Goal: Answer question/provide support: Share knowledge or assist other users

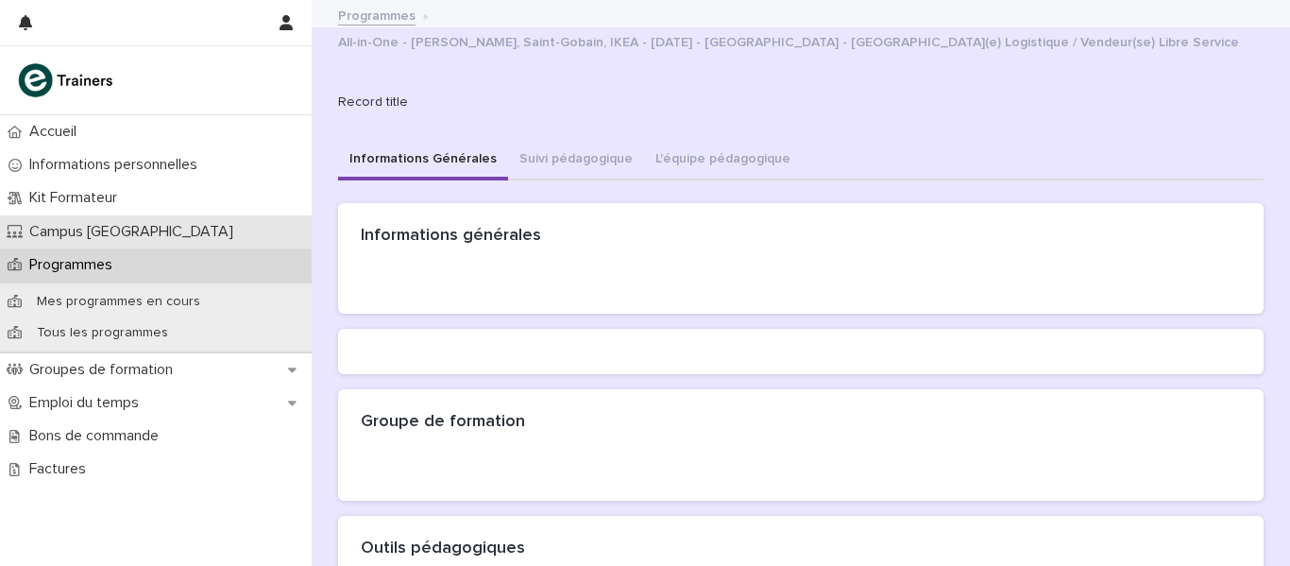
click at [125, 227] on p "Campus [GEOGRAPHIC_DATA]" at bounding box center [135, 232] width 227 height 18
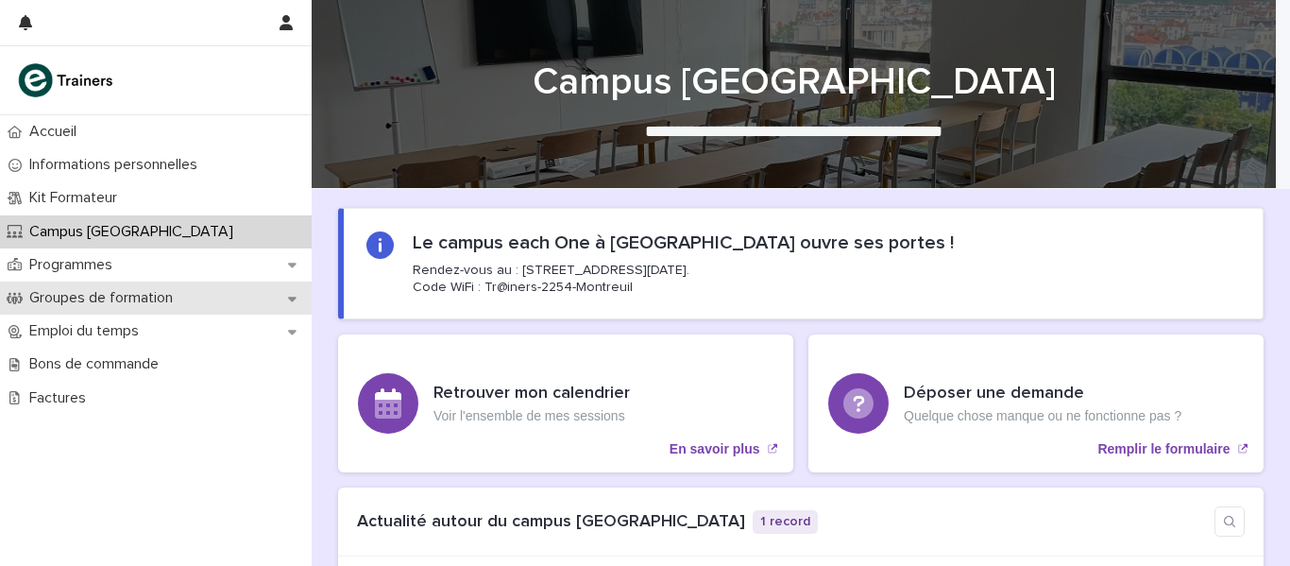
click at [110, 297] on p "Groupes de formation" at bounding box center [105, 298] width 166 height 18
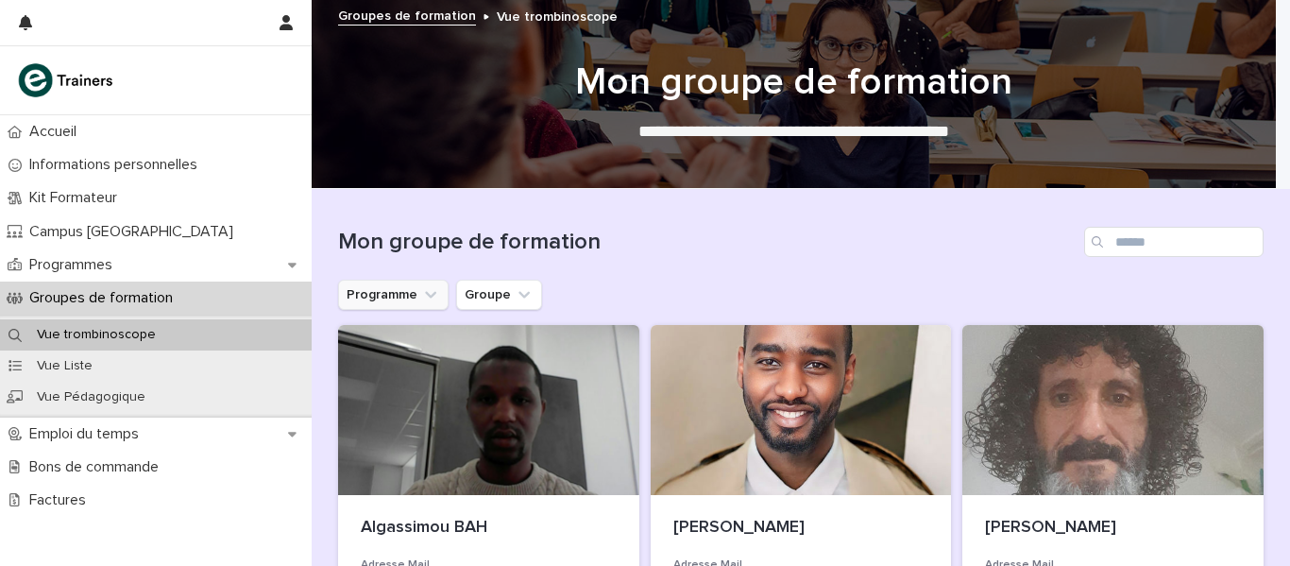
click at [421, 297] on icon "Programme" at bounding box center [430, 294] width 19 height 19
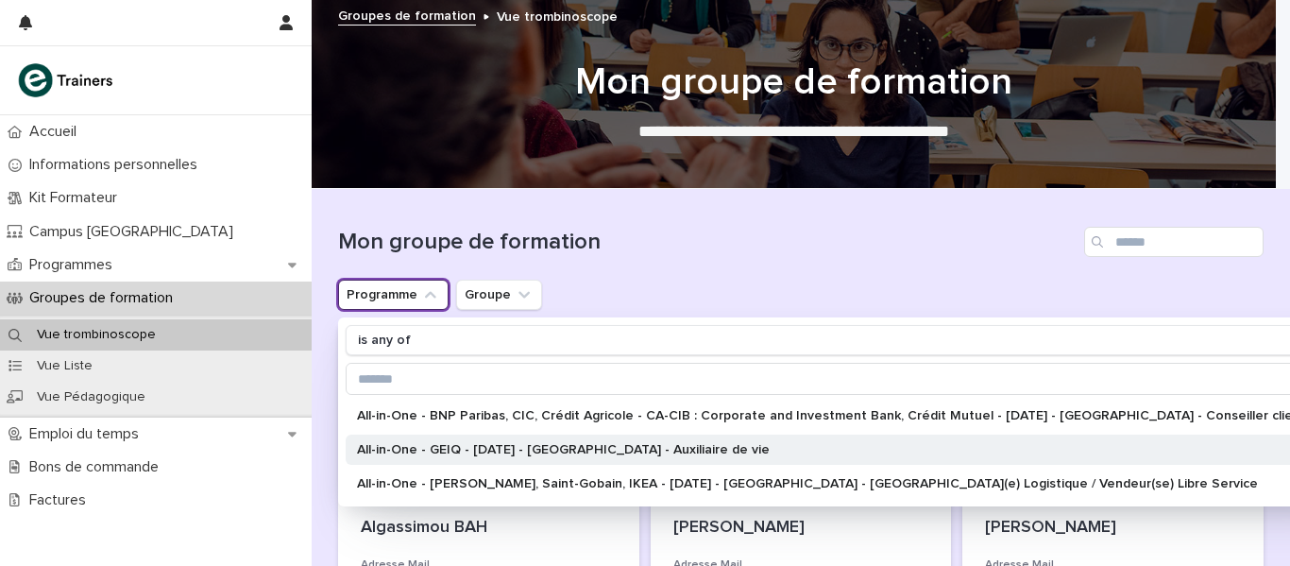
click at [475, 443] on p "All-in-One - GEIQ - 1 - Janvier 2025 - [GEOGRAPHIC_DATA] - Auxiliaire de vie" at bounding box center [841, 449] width 969 height 13
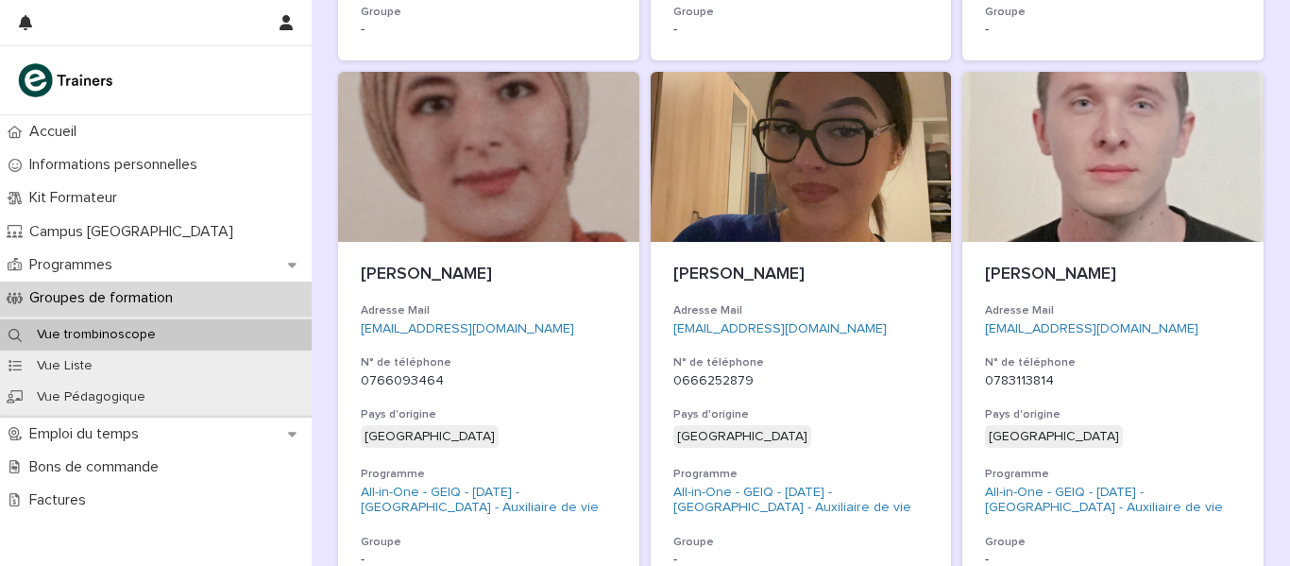
scroll to position [1354, 0]
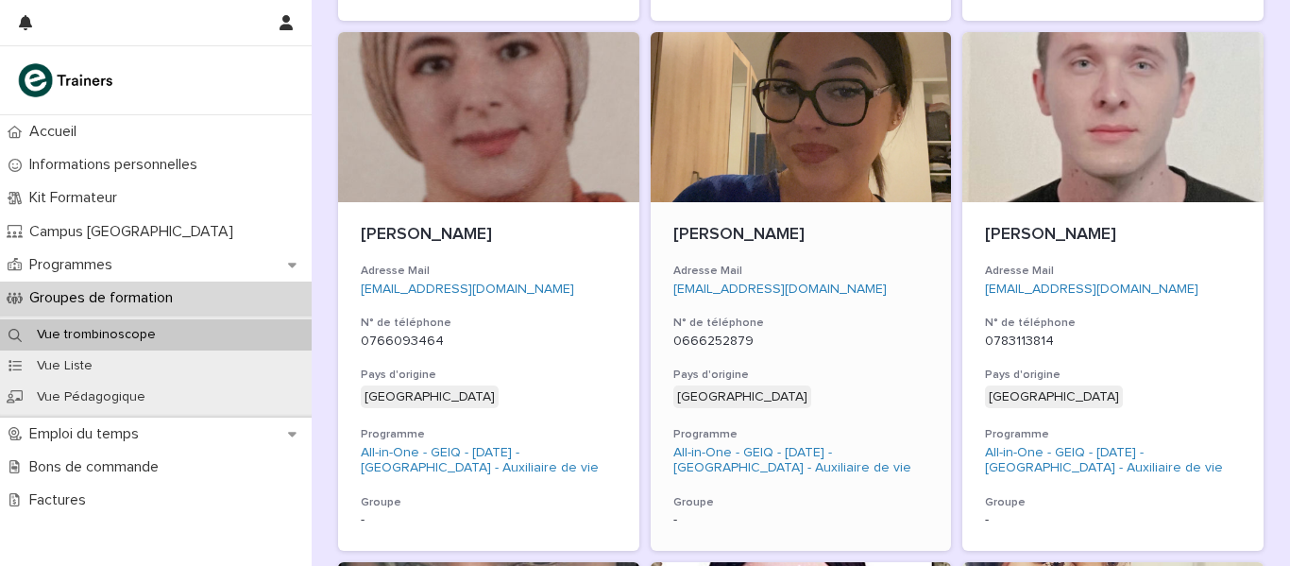
click at [793, 162] on div at bounding box center [801, 117] width 301 height 170
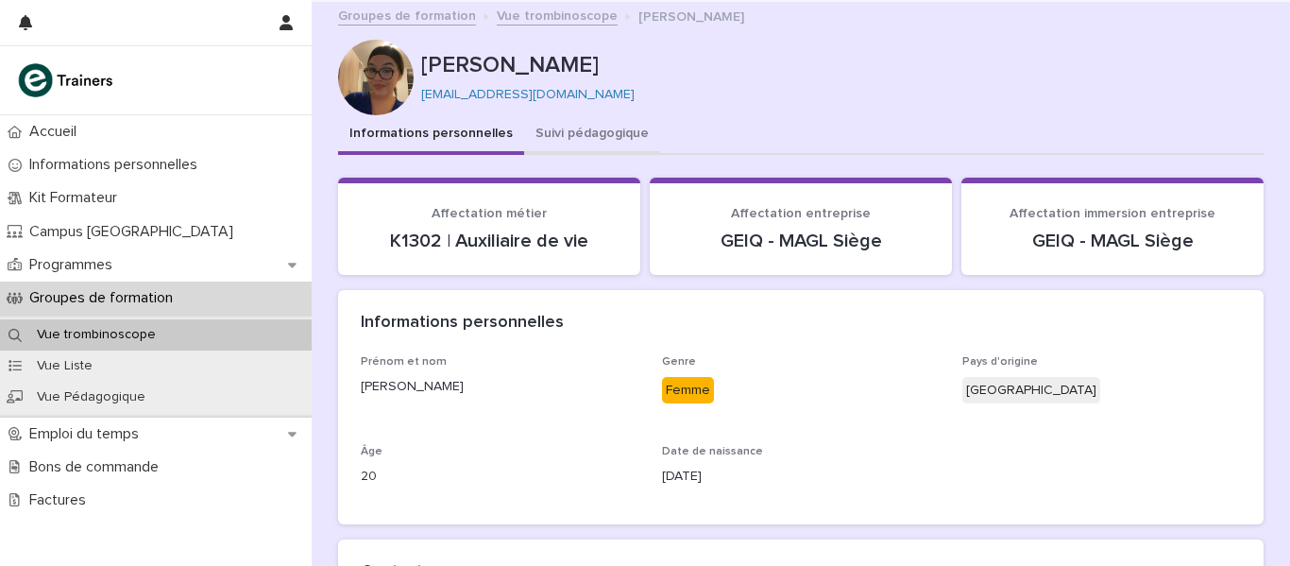
click at [553, 128] on button "Suivi pédagogique" at bounding box center [592, 135] width 136 height 40
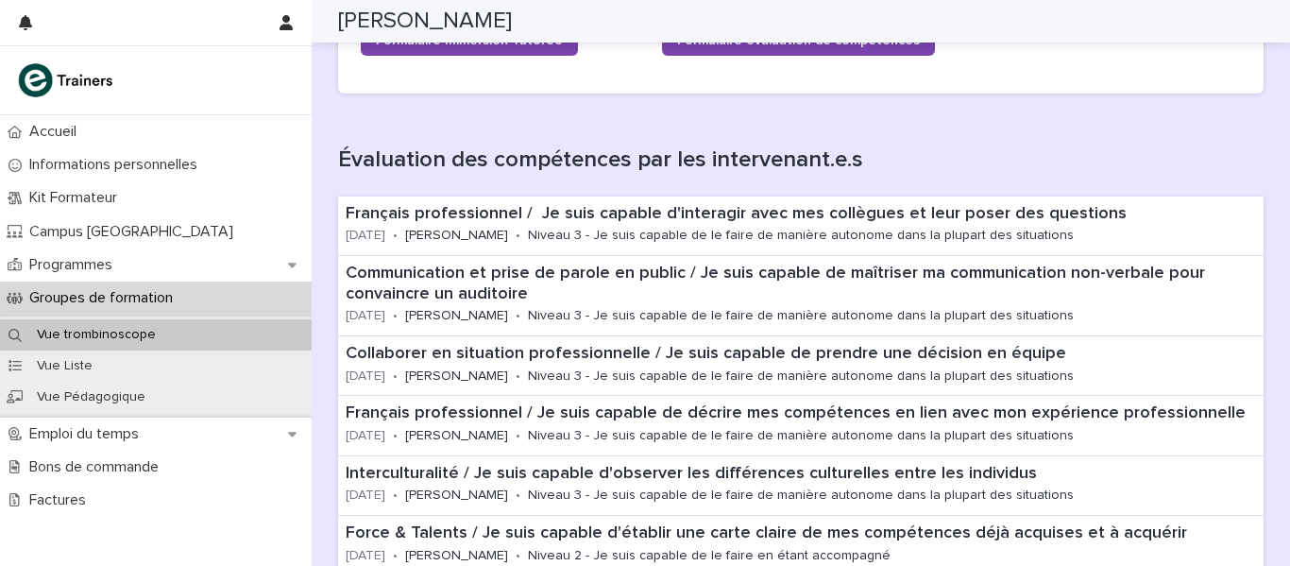
scroll to position [251, 0]
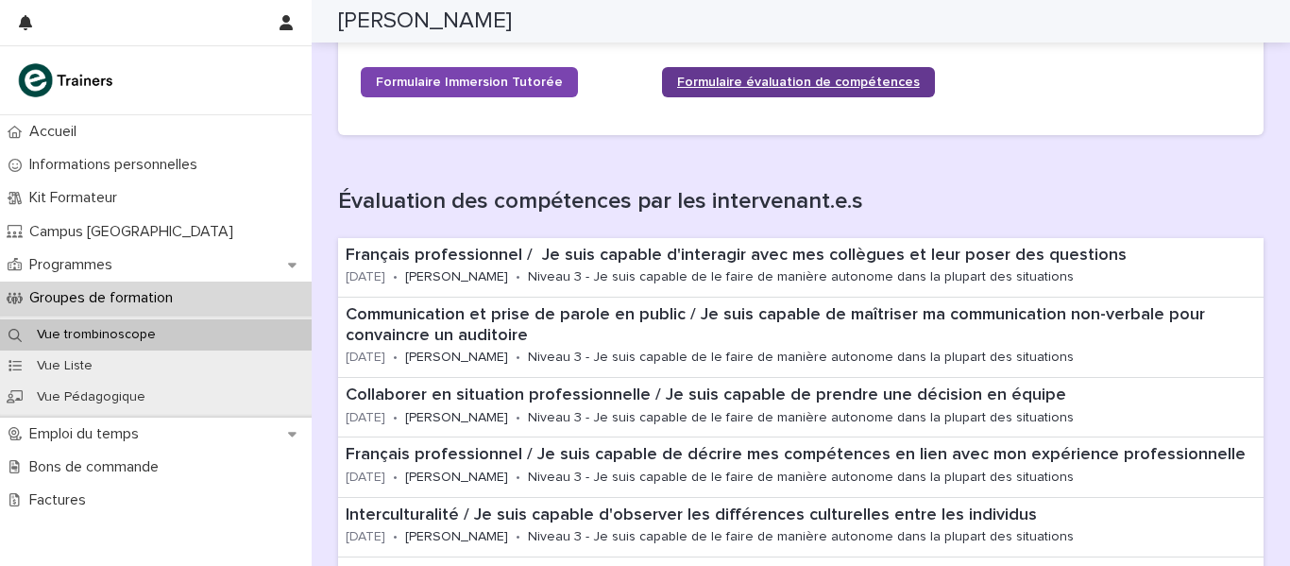
click at [819, 78] on span "Formulaire évaluation de compétences" at bounding box center [798, 82] width 243 height 13
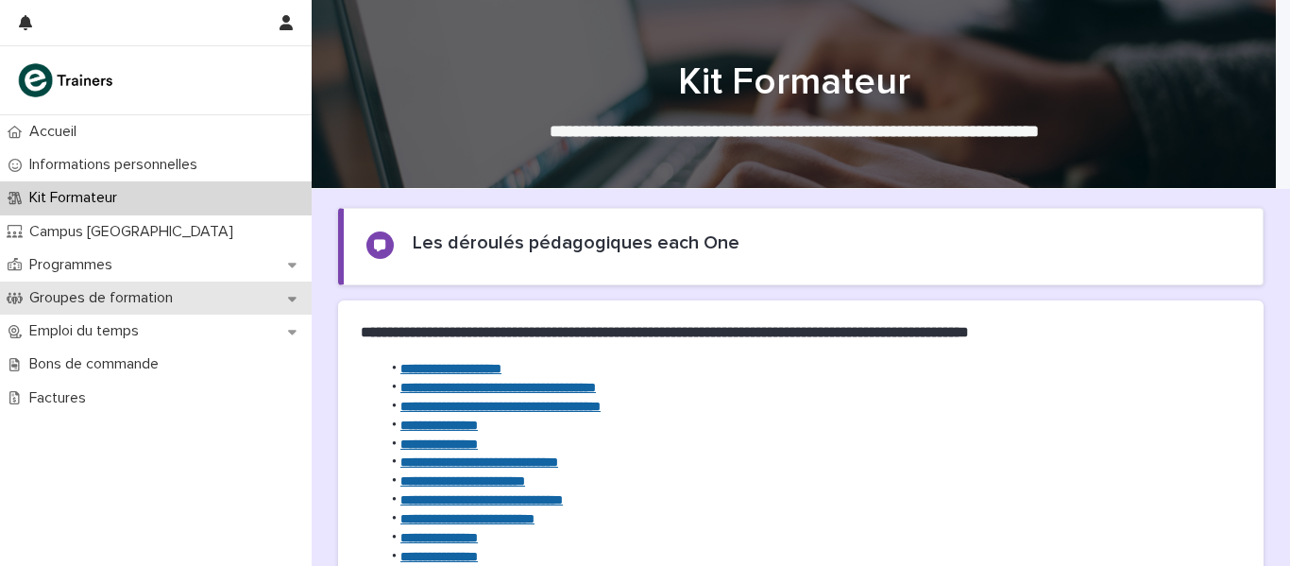
click at [54, 306] on p "Groupes de formation" at bounding box center [105, 298] width 166 height 18
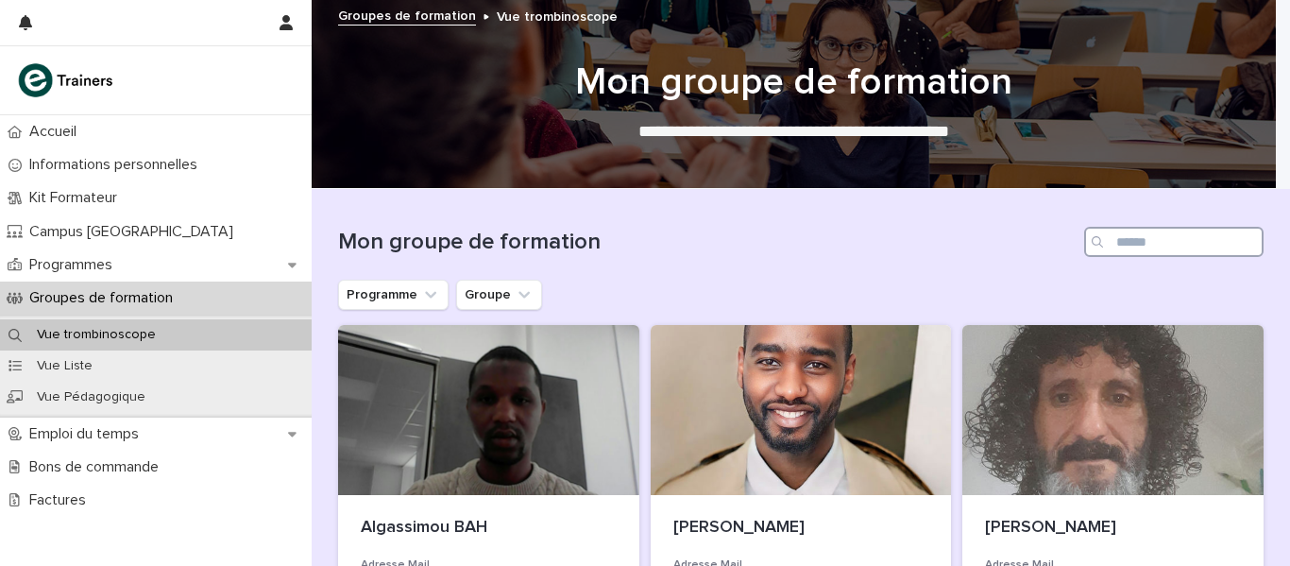
click at [1208, 240] on input "Search" at bounding box center [1173, 242] width 179 height 30
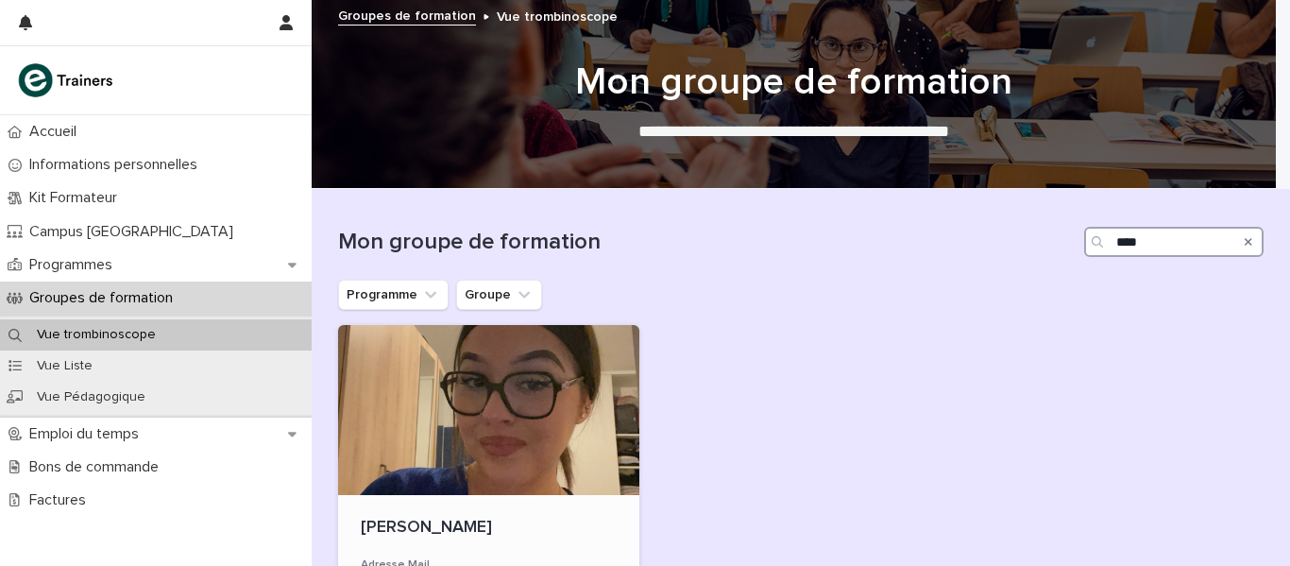
type input "****"
click at [535, 411] on div at bounding box center [488, 410] width 301 height 170
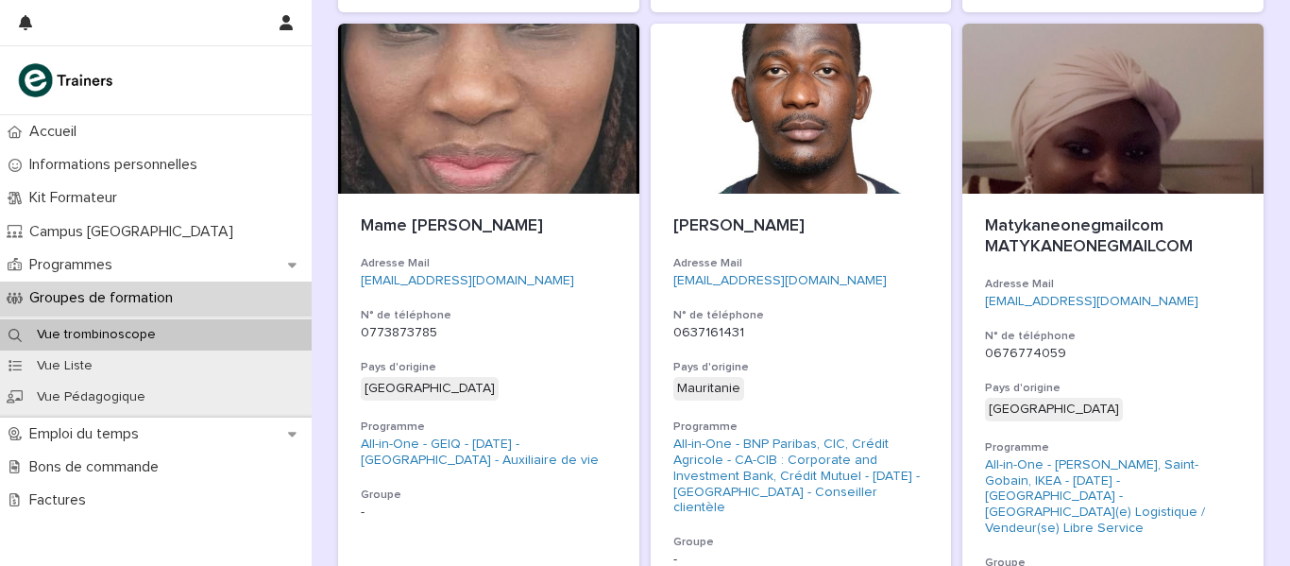
scroll to position [4469, 0]
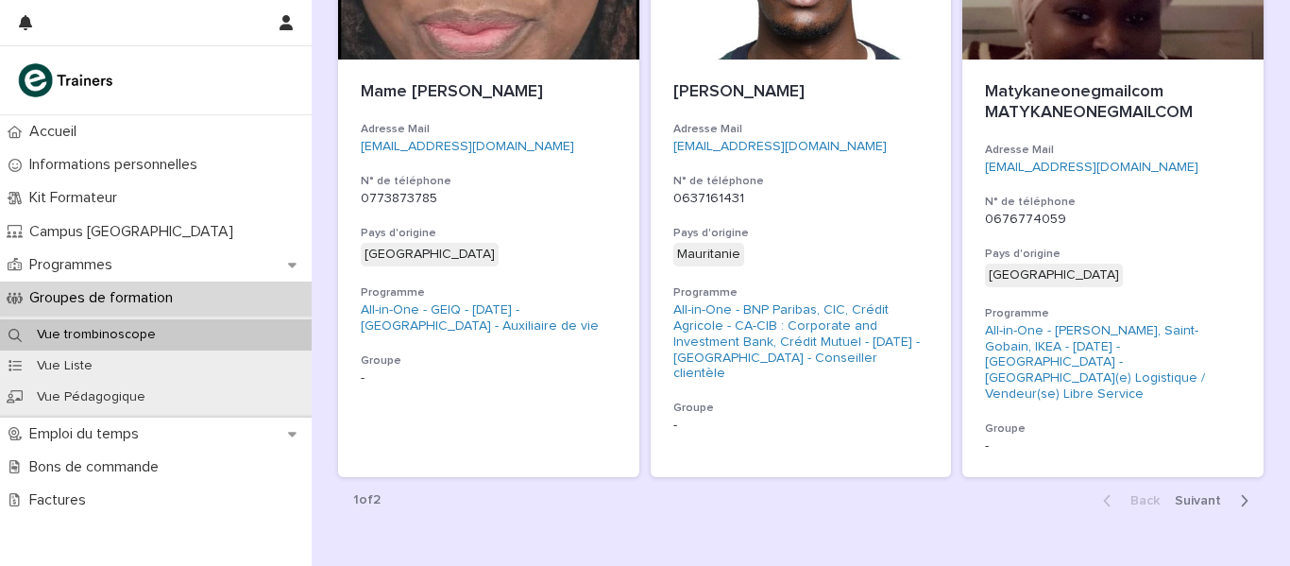
click at [1192, 494] on span "Next" at bounding box center [1204, 500] width 58 height 13
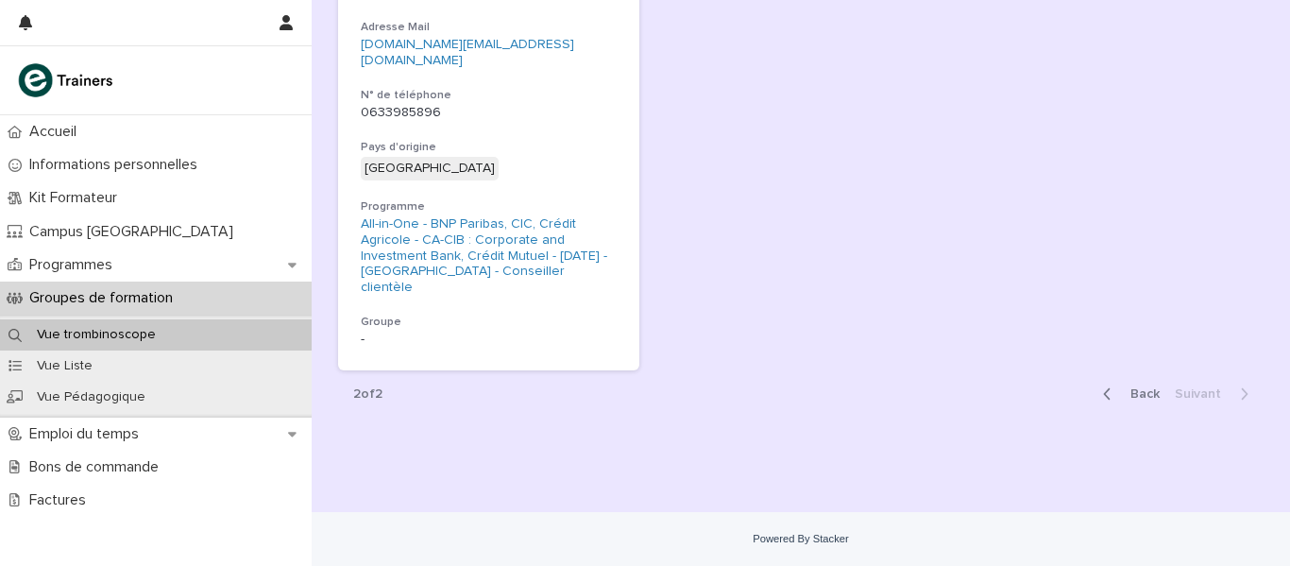
scroll to position [3316, 0]
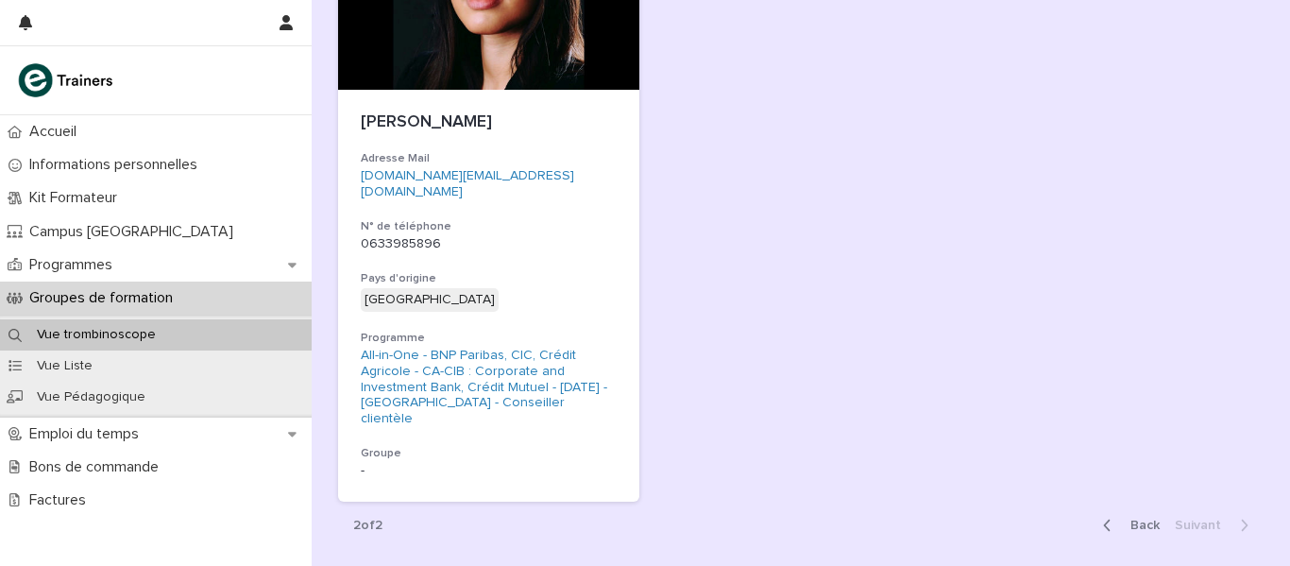
click at [1104, 520] on icon "button" at bounding box center [1107, 525] width 7 height 11
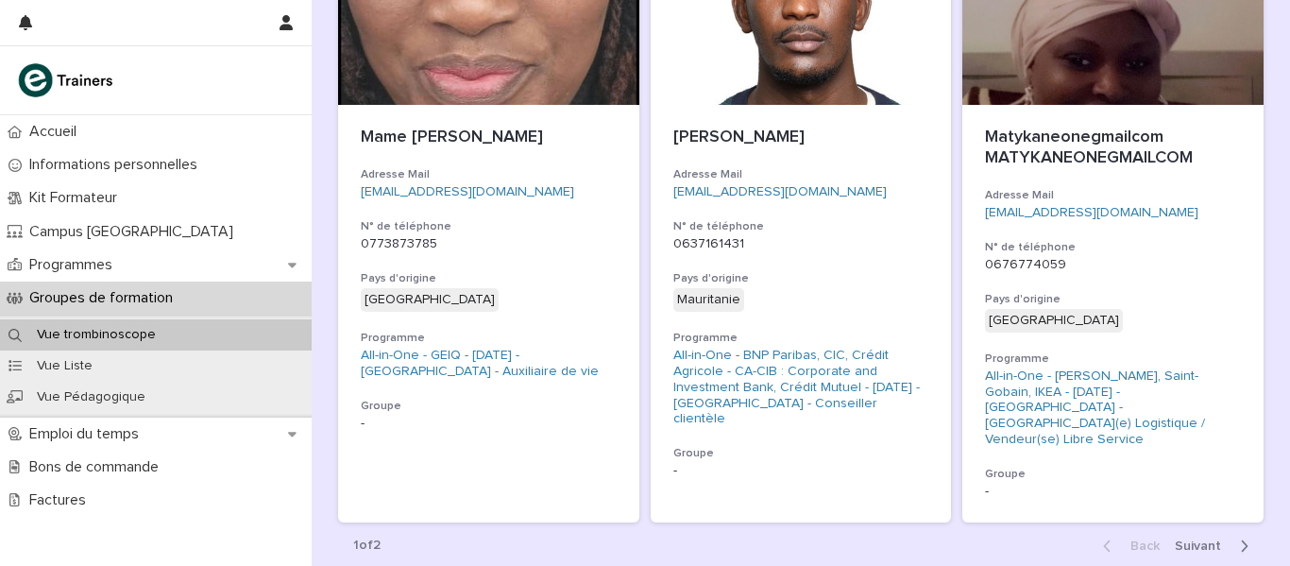
scroll to position [4469, 0]
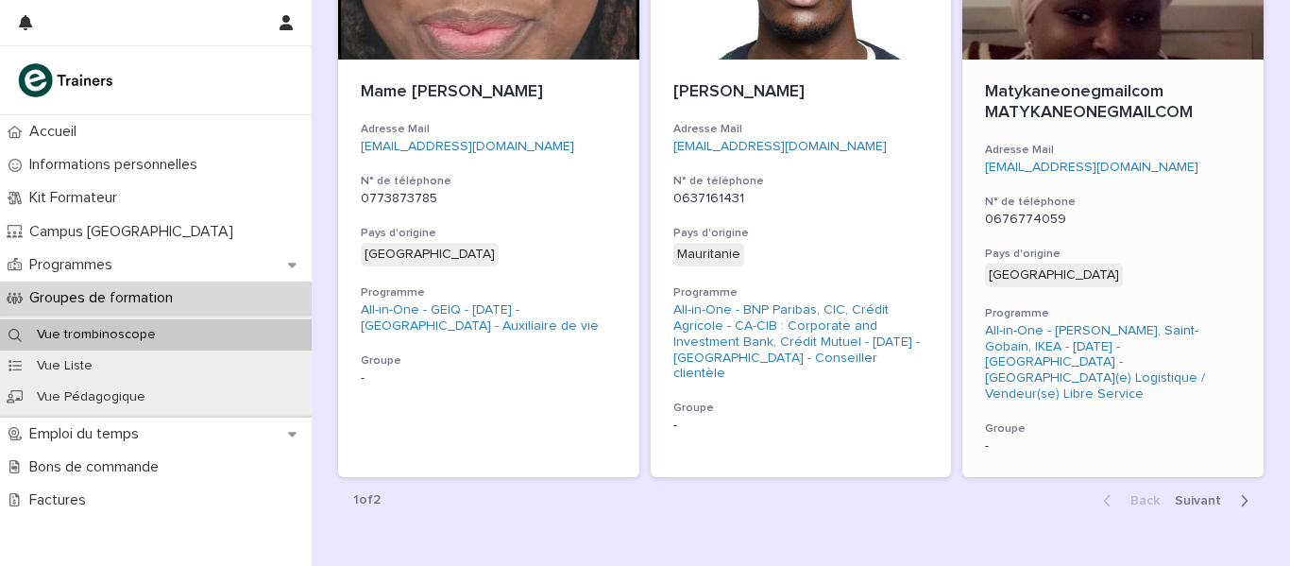
click at [1117, 247] on h3 "Pays d'origine" at bounding box center [1113, 254] width 256 height 15
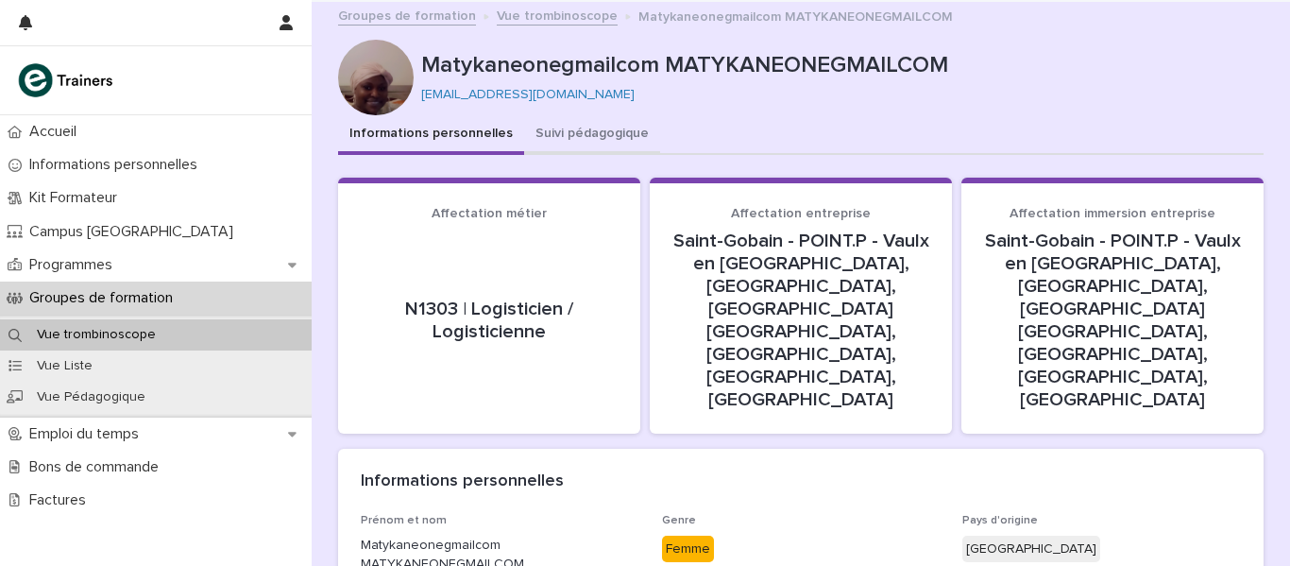
click at [570, 123] on button "Suivi pédagogique" at bounding box center [592, 135] width 136 height 40
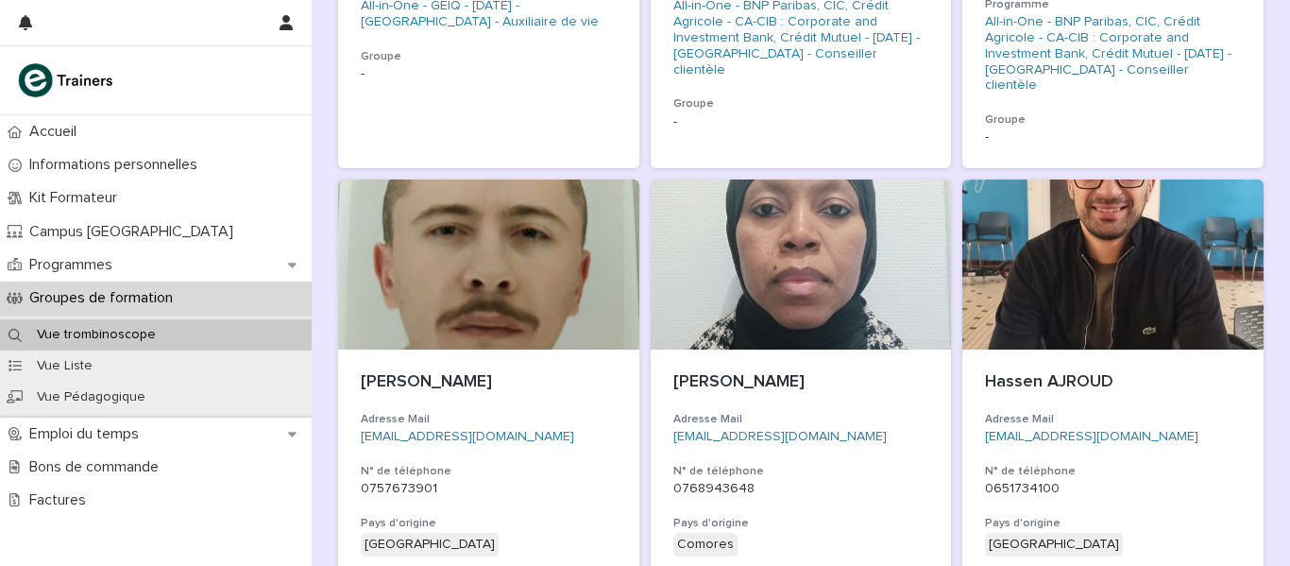
scroll to position [1903, 0]
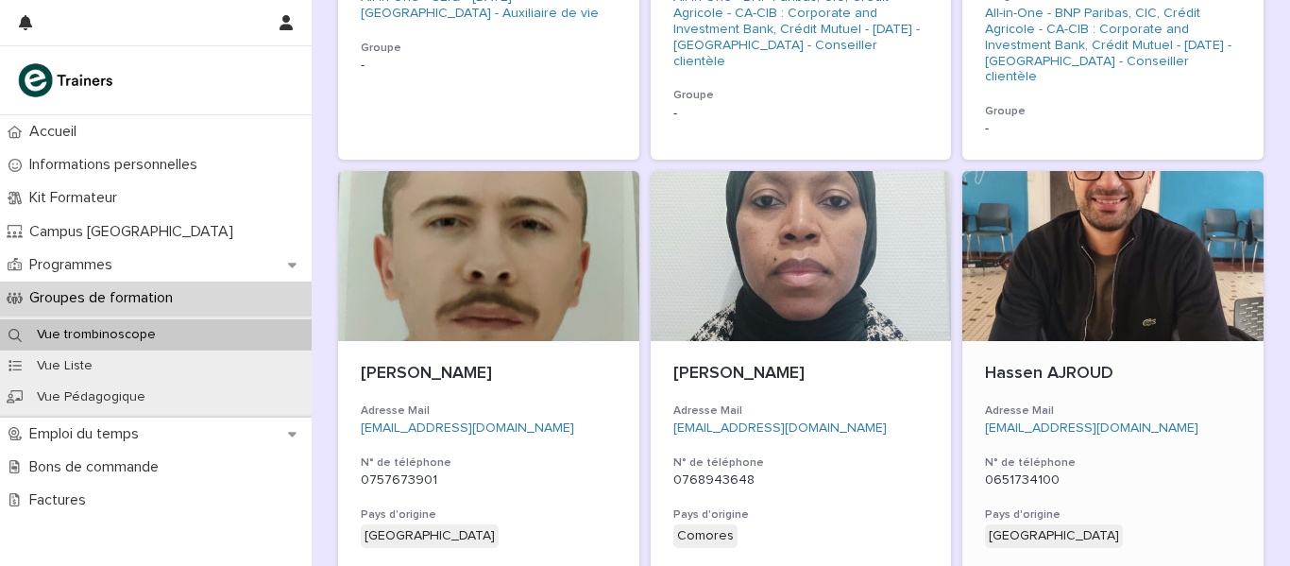
click at [1134, 252] on div at bounding box center [1113, 256] width 301 height 170
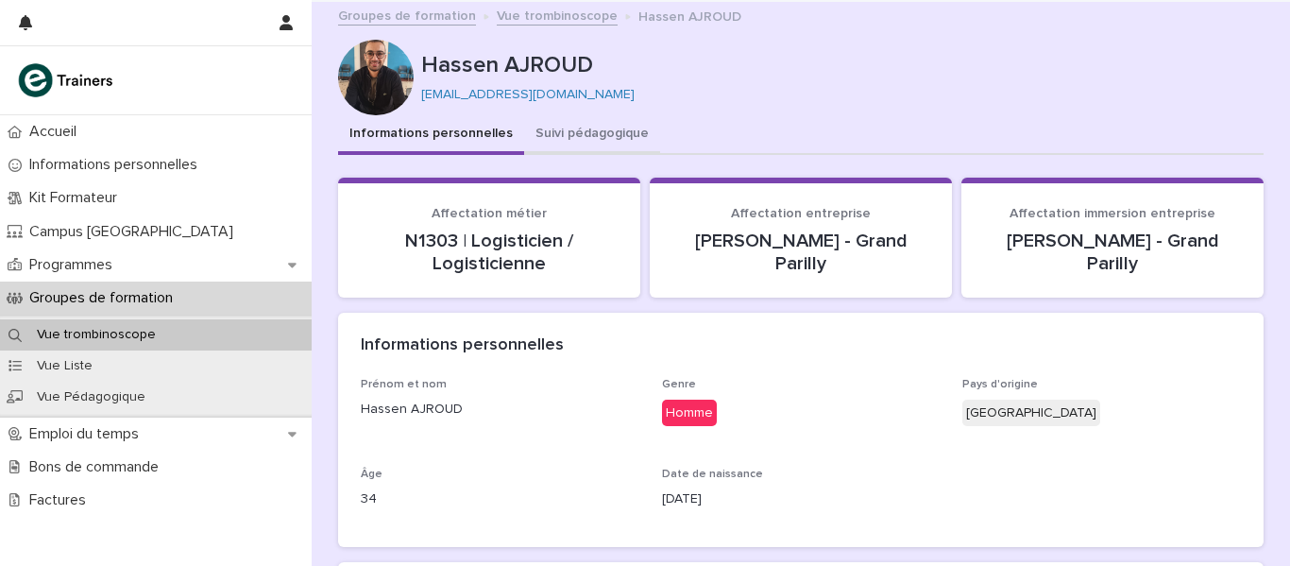
click at [575, 130] on button "Suivi pédagogique" at bounding box center [592, 135] width 136 height 40
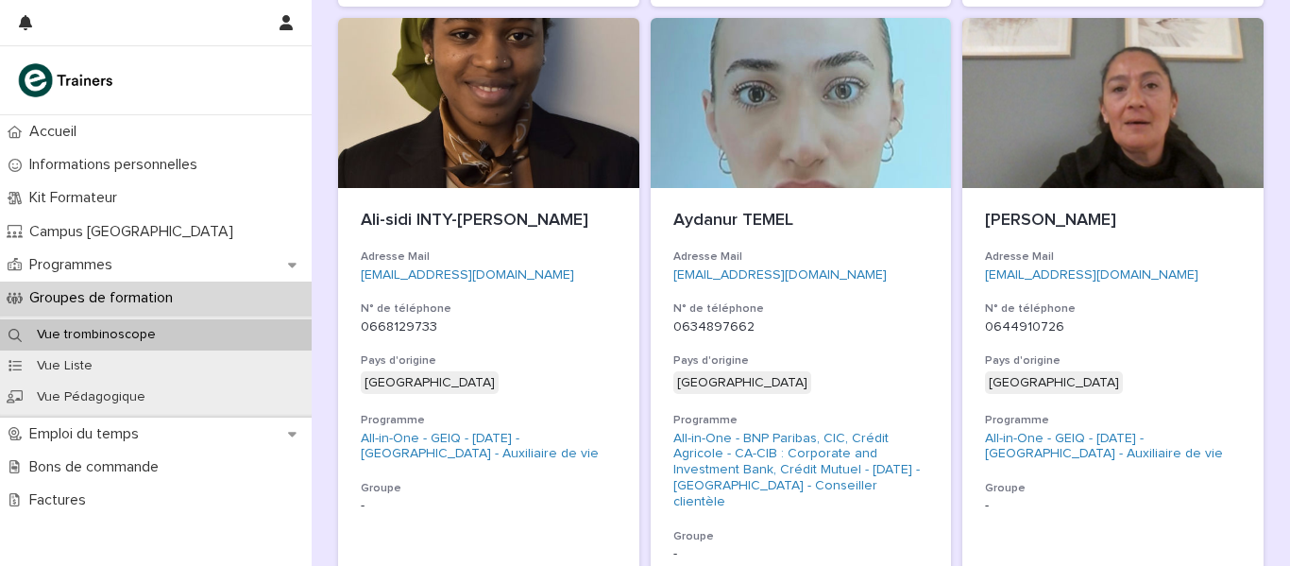
scroll to position [1028, 0]
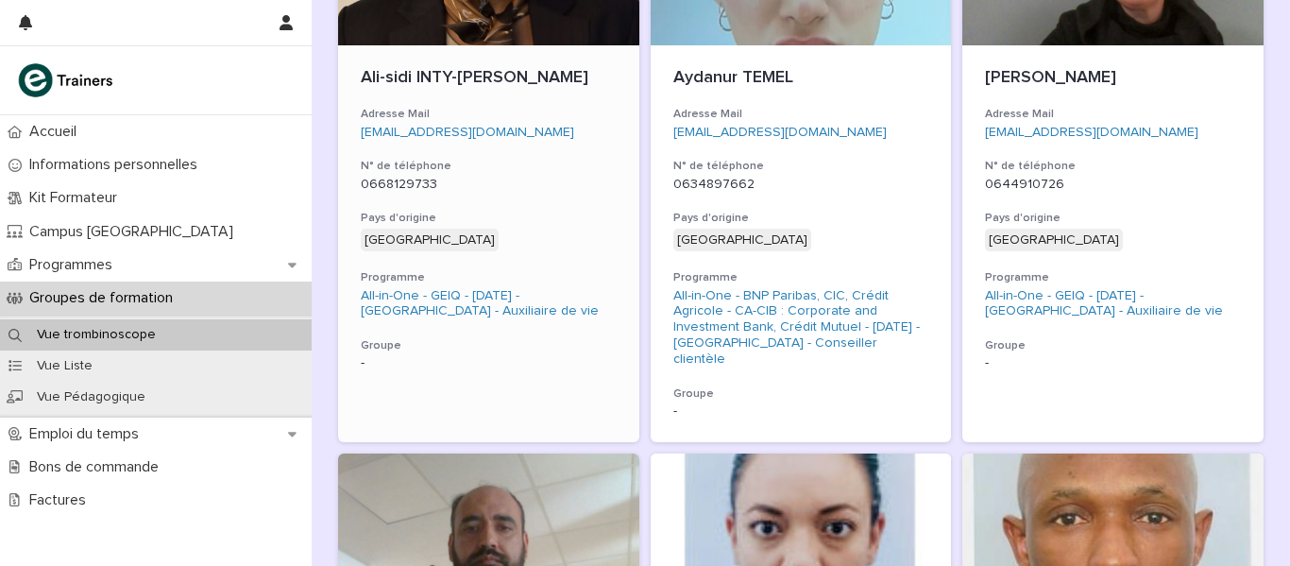
click at [523, 77] on p "Ali-sidi INTY-SAM" at bounding box center [489, 78] width 256 height 21
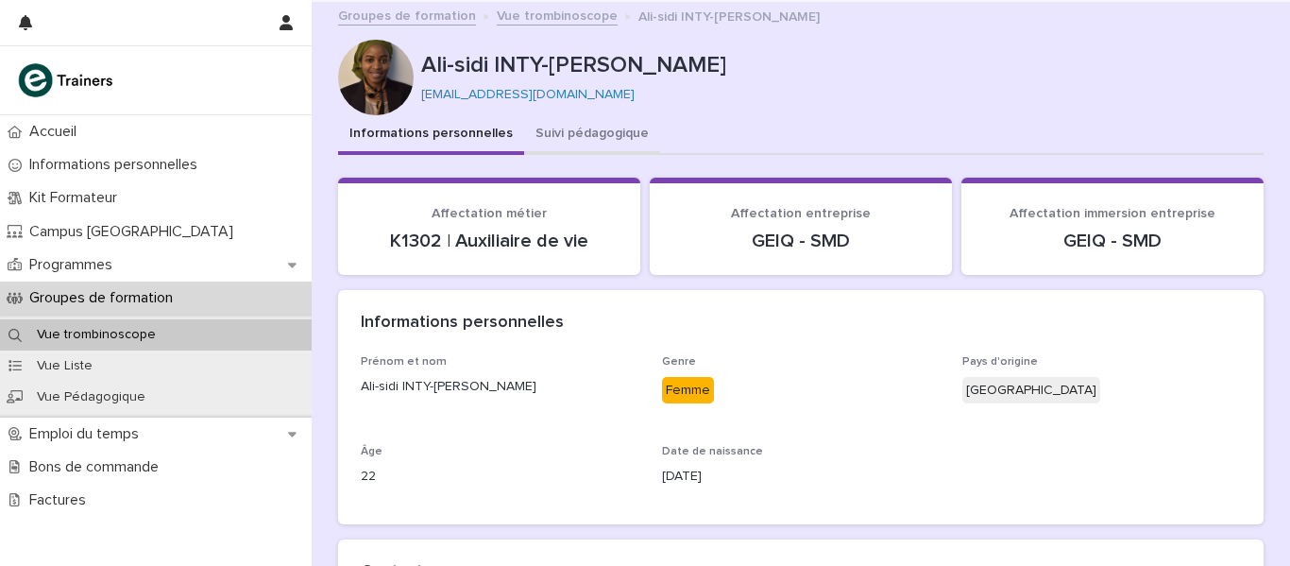
click at [587, 127] on button "Suivi pédagogique" at bounding box center [592, 135] width 136 height 40
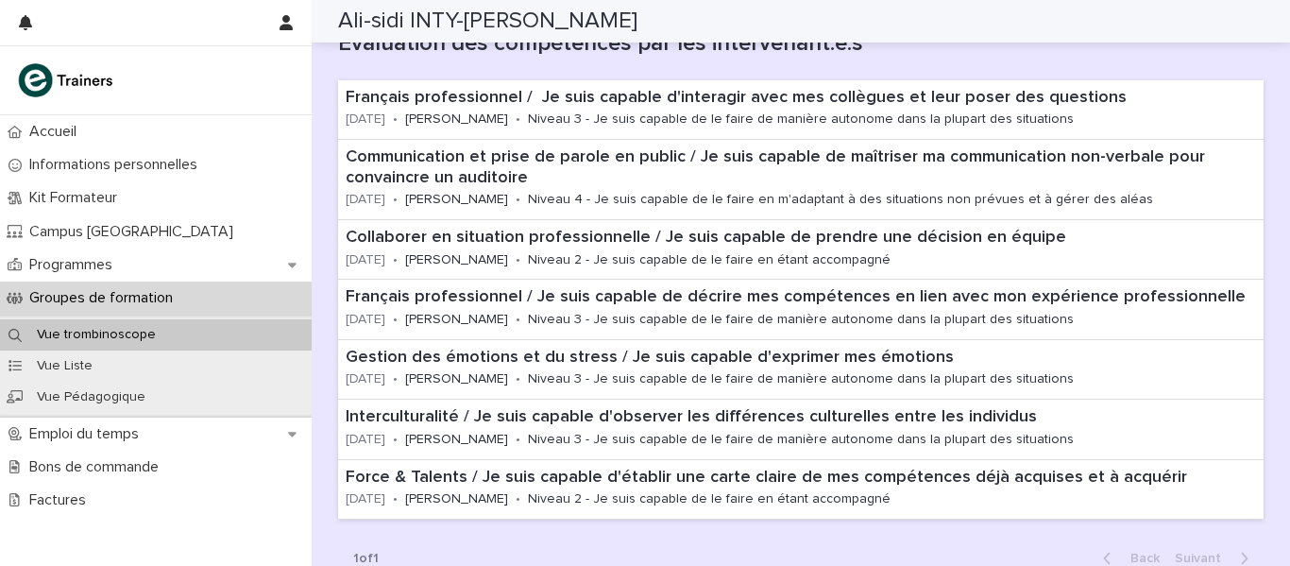
scroll to position [403, 0]
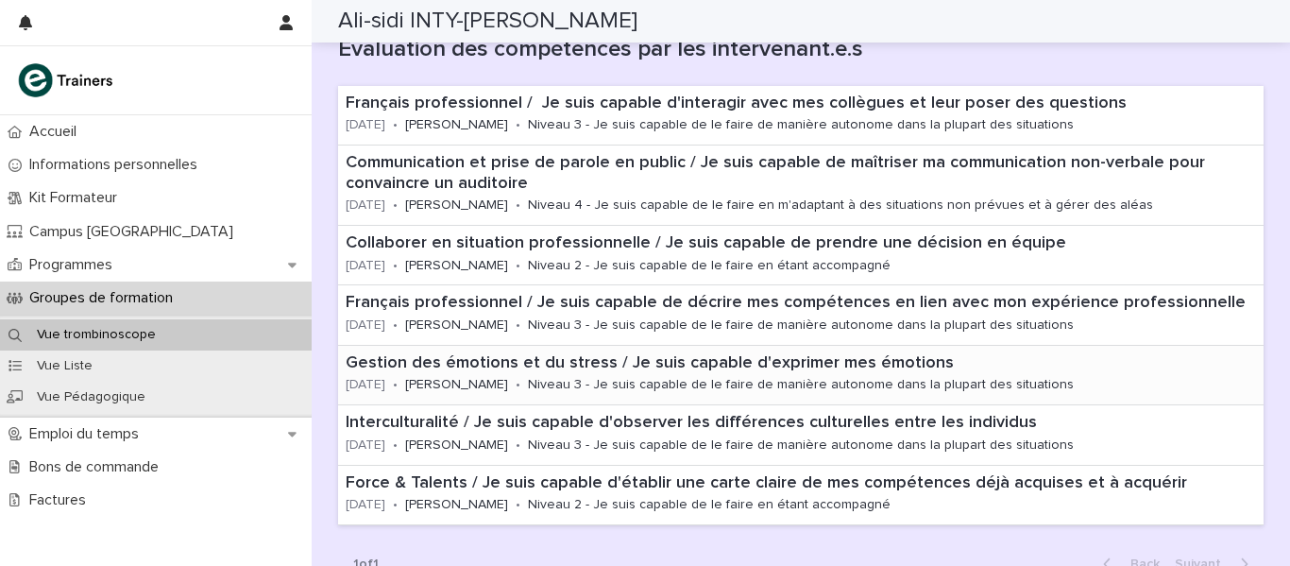
click at [605, 367] on p "Gestion des émotions et du stress / Je suis capable d'exprimer mes émotions" at bounding box center [801, 363] width 911 height 21
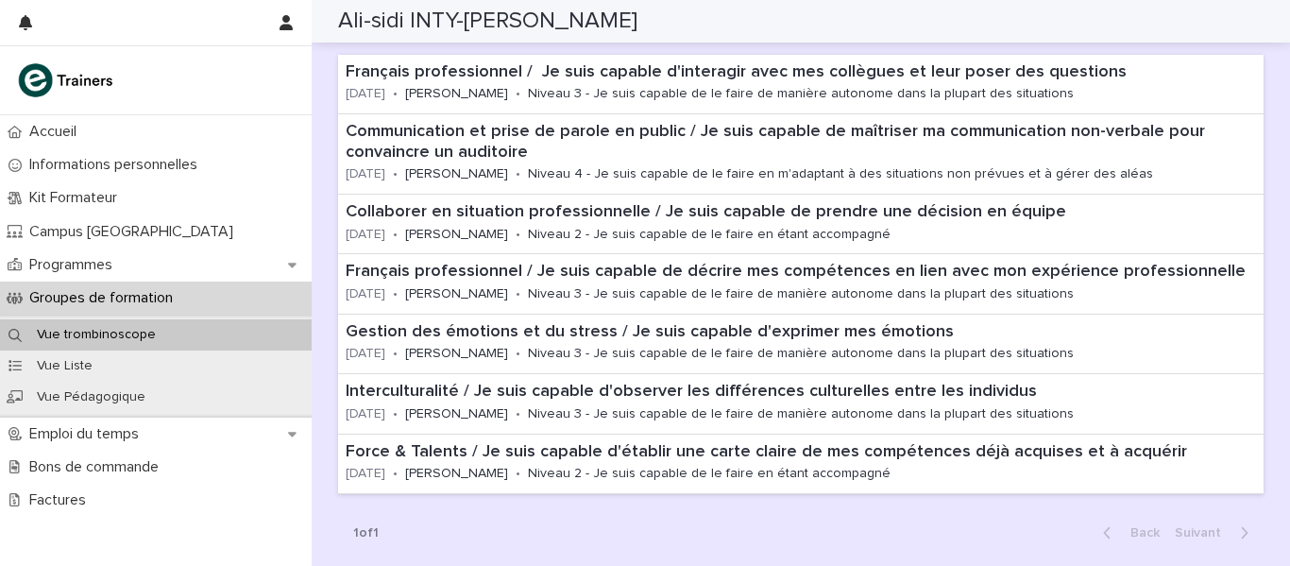
scroll to position [438, 0]
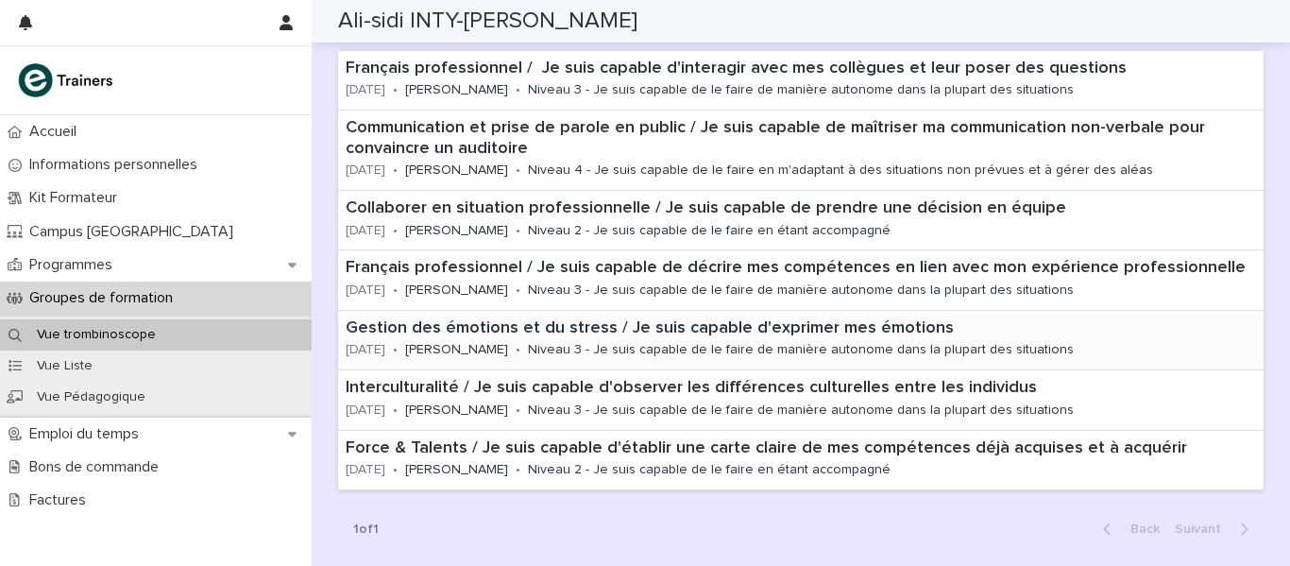
click at [736, 350] on p "Niveau 3 - Je suis capable de le faire de manière autonome dans la plupart des …" at bounding box center [801, 350] width 546 height 16
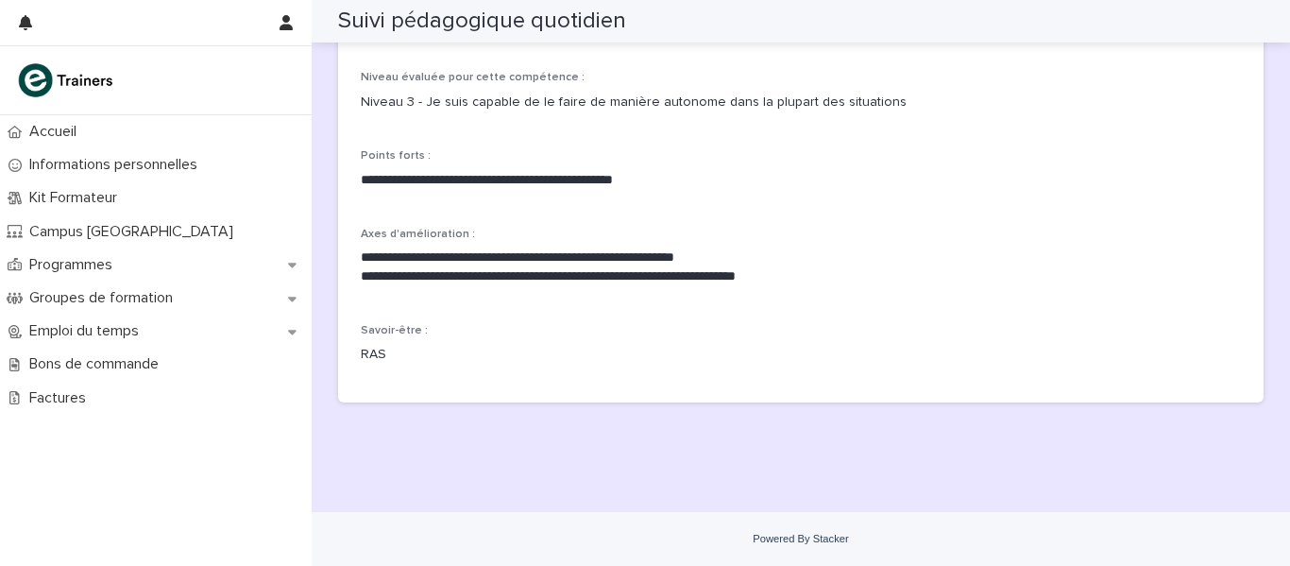
scroll to position [284, 0]
drag, startPoint x: 663, startPoint y: 181, endPoint x: 424, endPoint y: 186, distance: 239.0
click at [424, 186] on p "**********" at bounding box center [801, 180] width 880 height 19
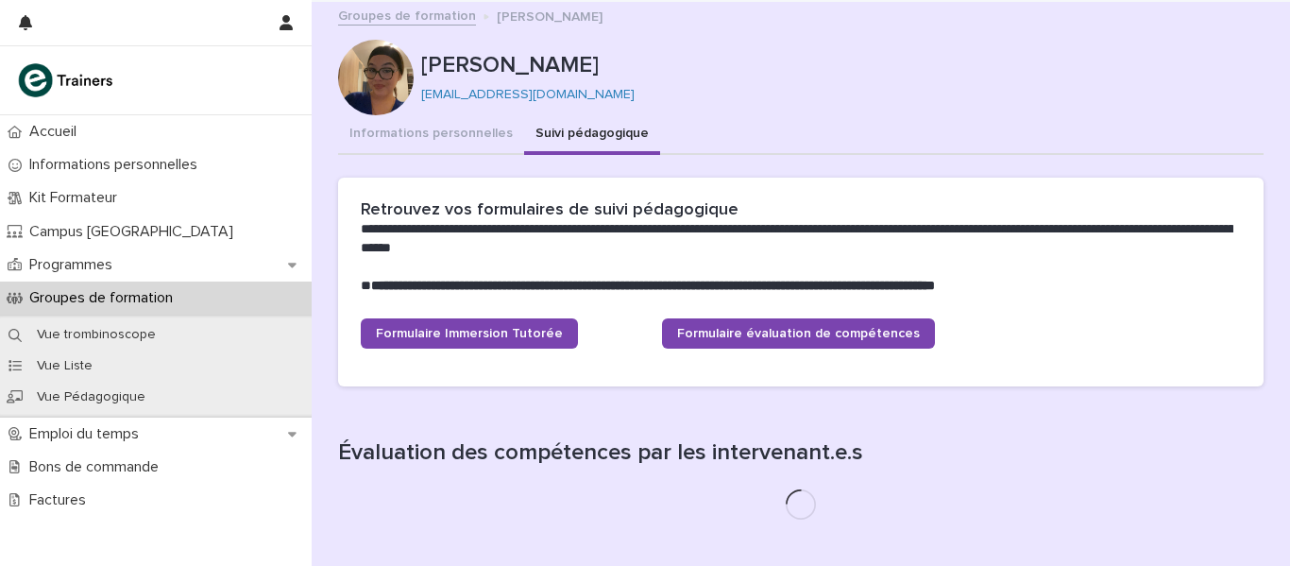
click at [89, 290] on p "Groupes de formation" at bounding box center [105, 298] width 166 height 18
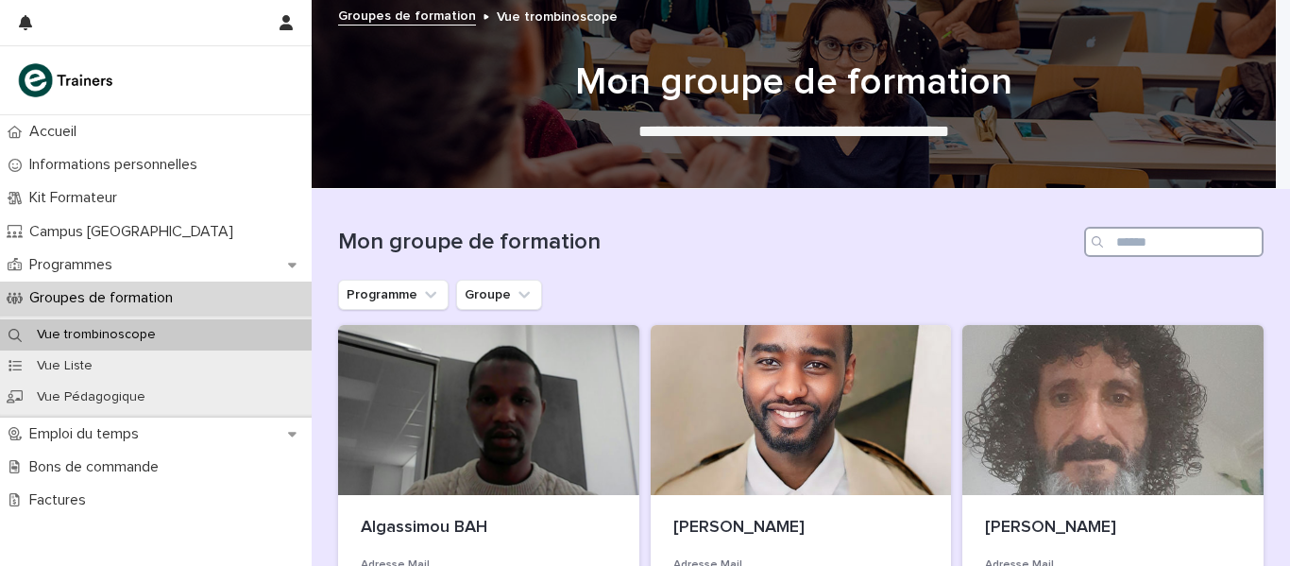
click at [1163, 232] on input "Search" at bounding box center [1173, 242] width 179 height 30
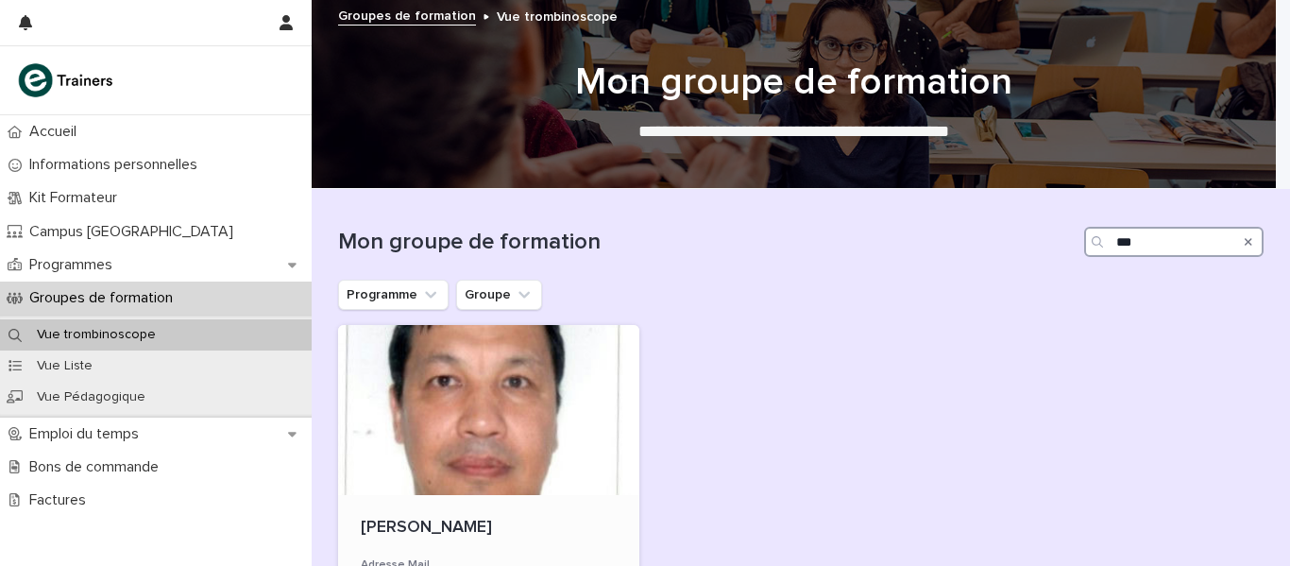
type input "***"
click at [503, 410] on div at bounding box center [488, 410] width 301 height 170
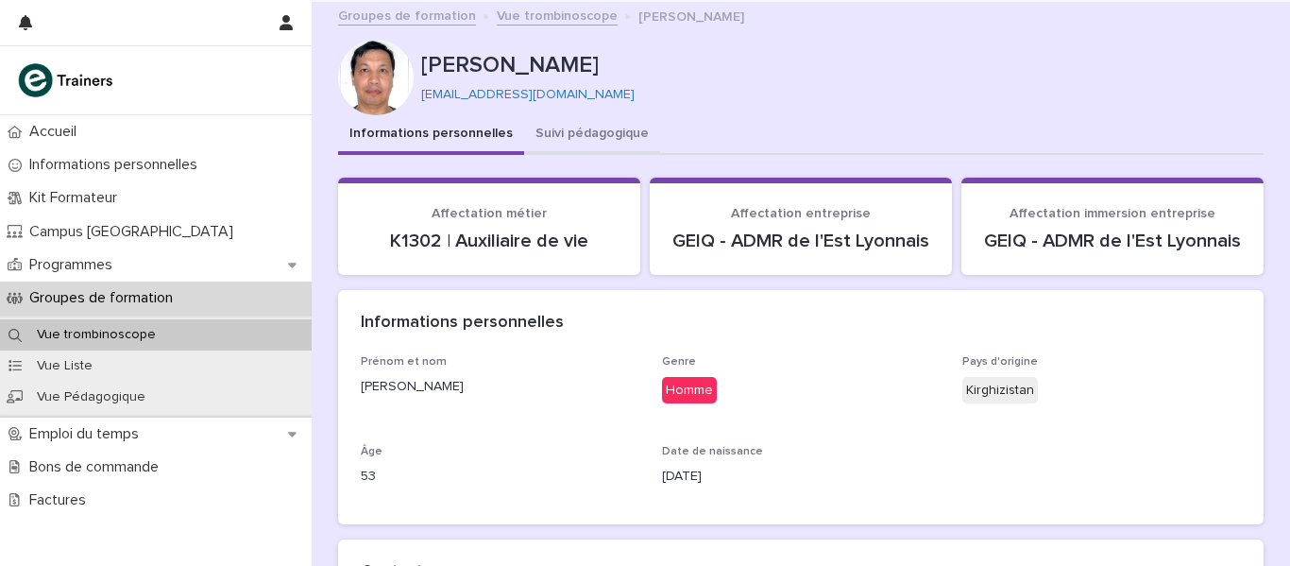
click at [566, 136] on button "Suivi pédagogique" at bounding box center [592, 135] width 136 height 40
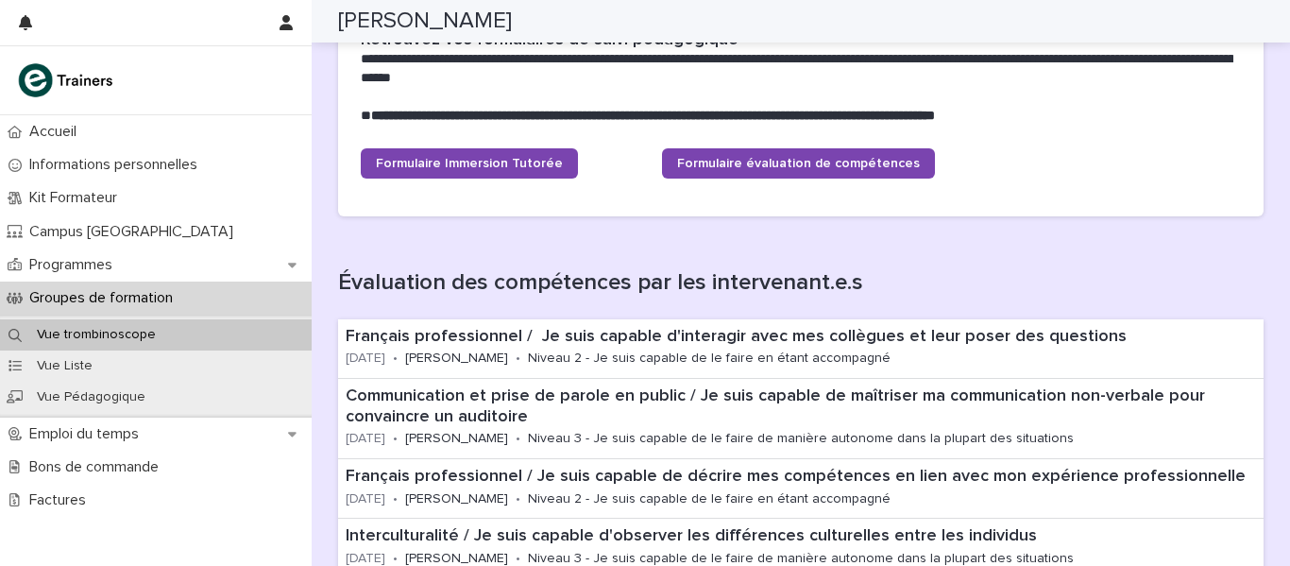
scroll to position [165, 0]
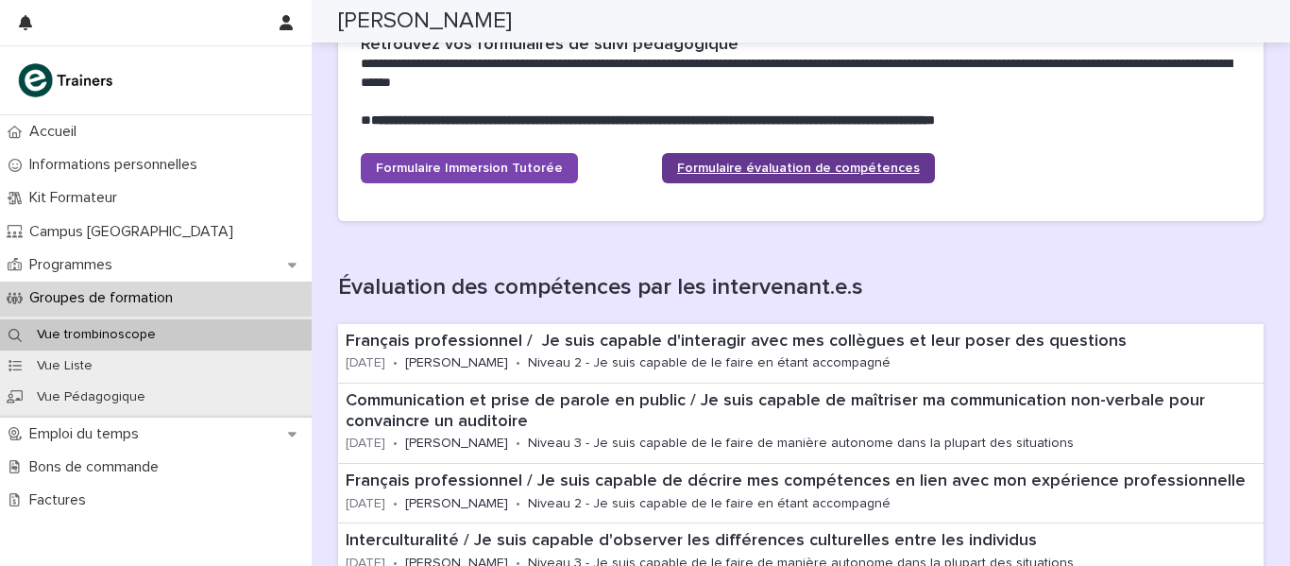
click at [768, 168] on span "Formulaire évaluation de compétences" at bounding box center [798, 168] width 243 height 13
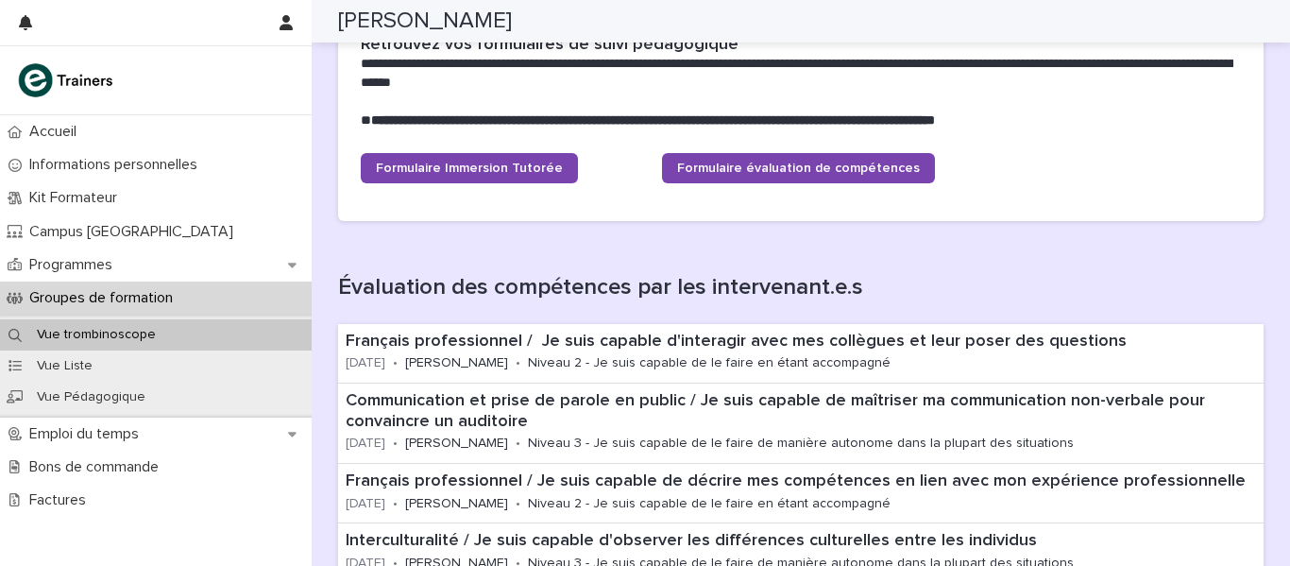
scroll to position [0, 0]
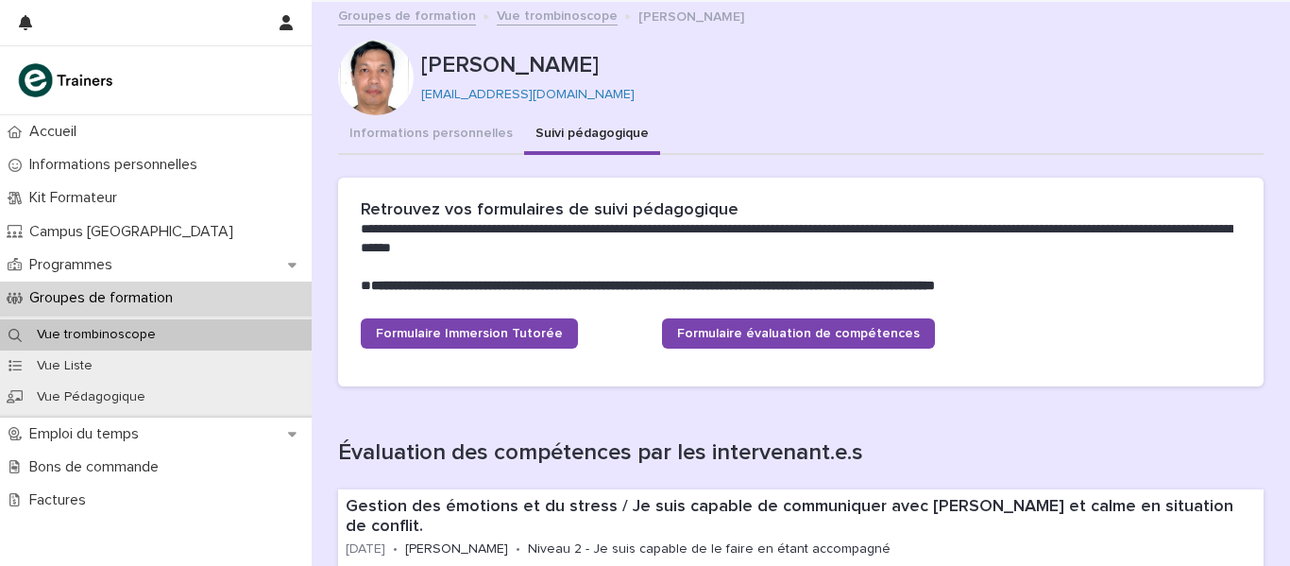
click at [398, 11] on link "Groupes de formation" at bounding box center [407, 15] width 138 height 22
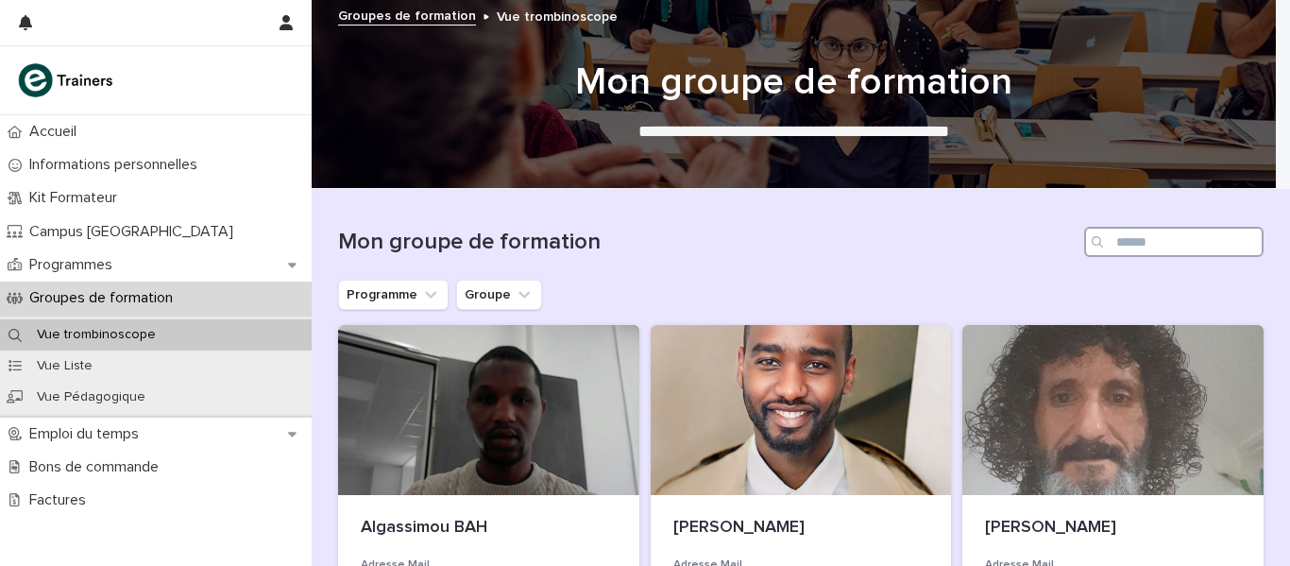
click at [1130, 239] on input "Search" at bounding box center [1173, 242] width 179 height 30
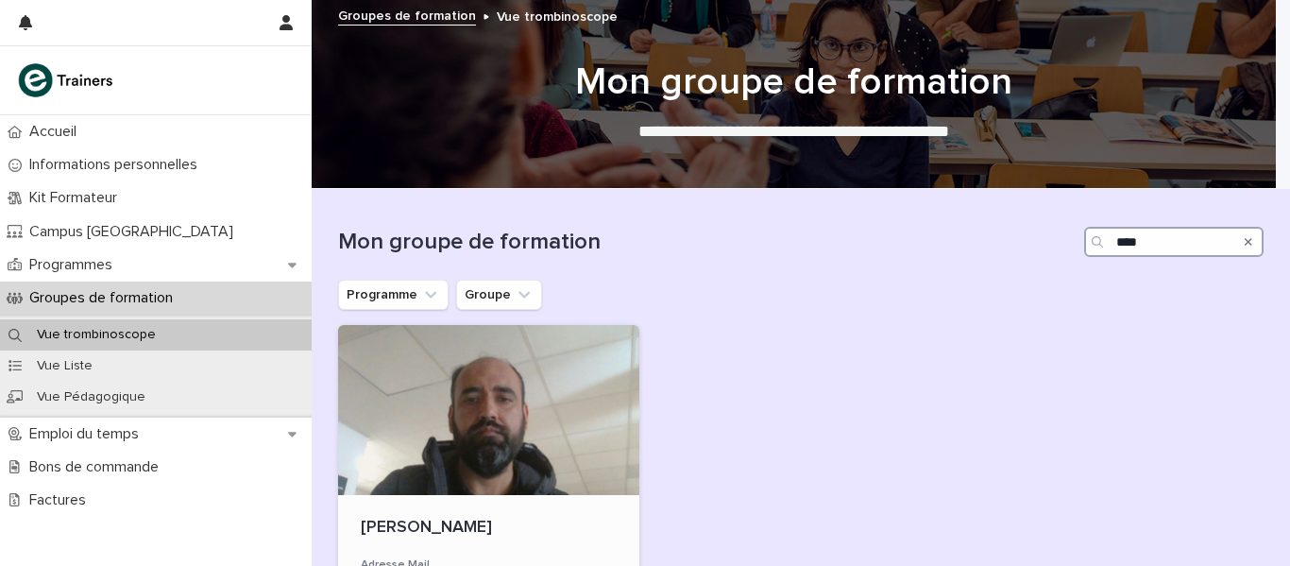
type input "****"
click at [501, 404] on div at bounding box center [488, 410] width 301 height 170
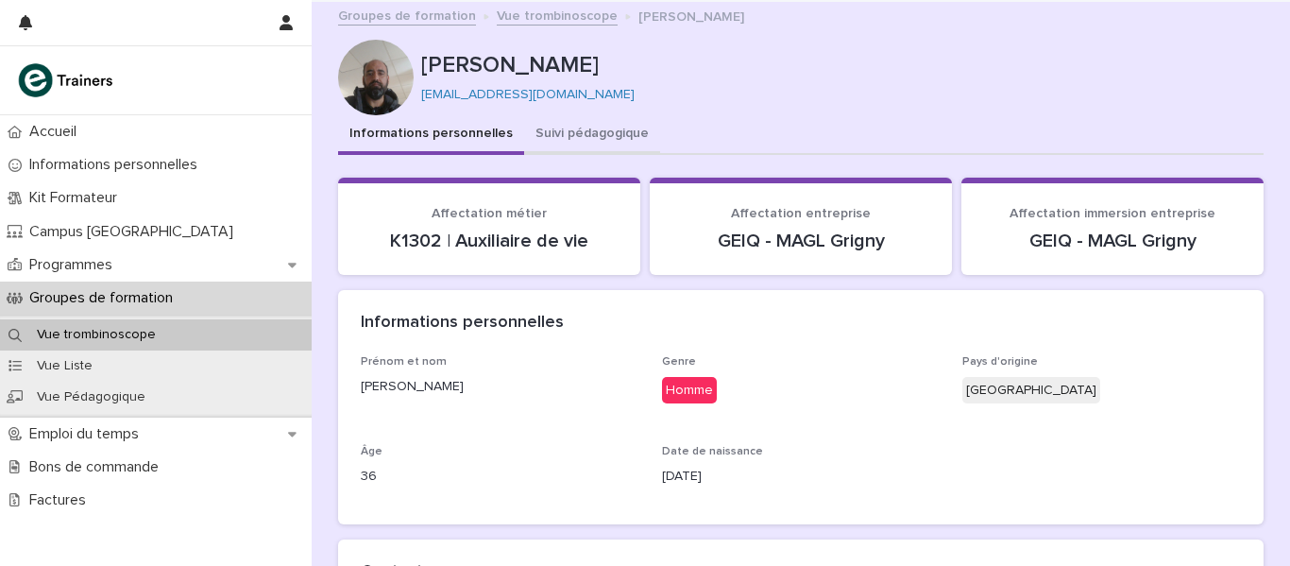
click at [574, 137] on button "Suivi pédagogique" at bounding box center [592, 135] width 136 height 40
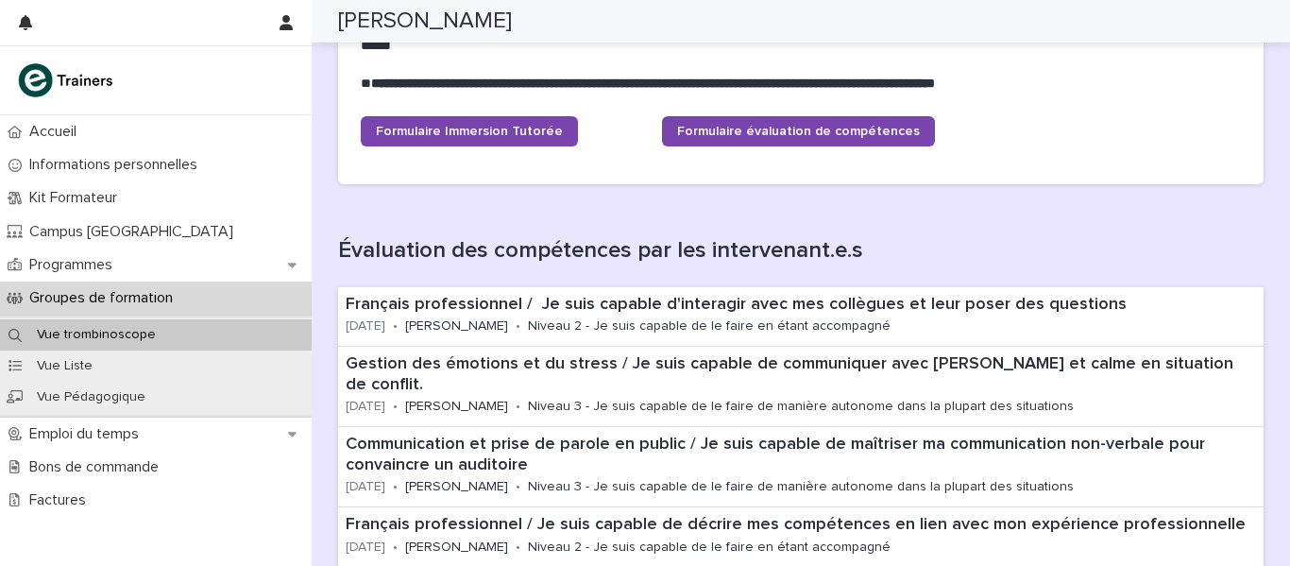
scroll to position [179, 0]
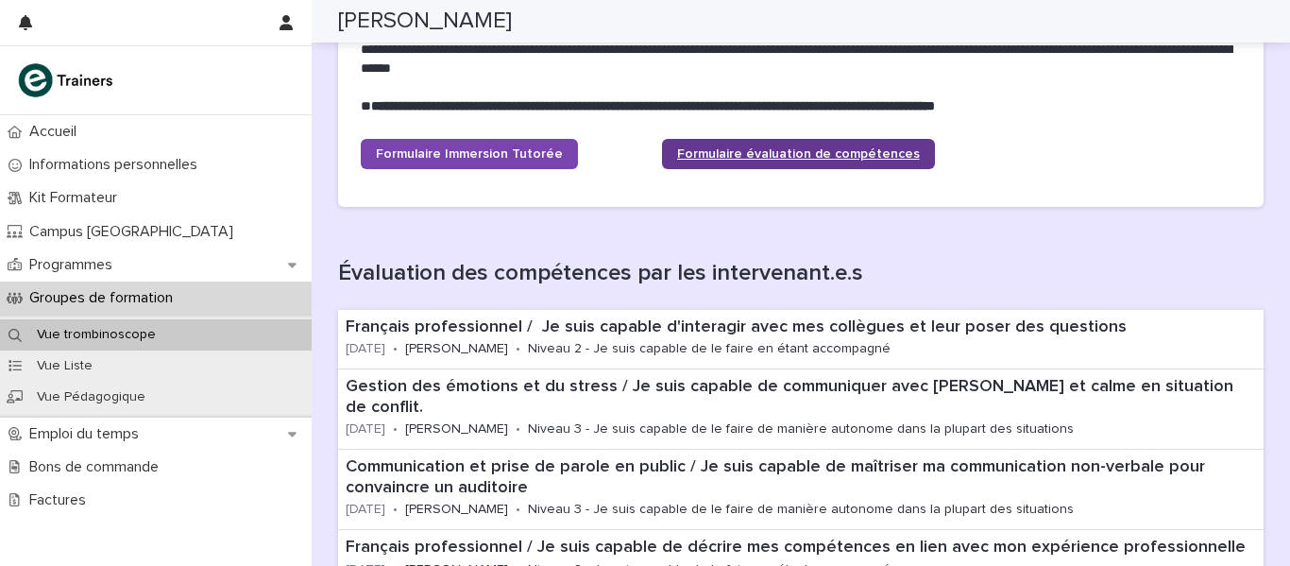
click at [775, 150] on span "Formulaire évaluation de compétences" at bounding box center [798, 153] width 243 height 13
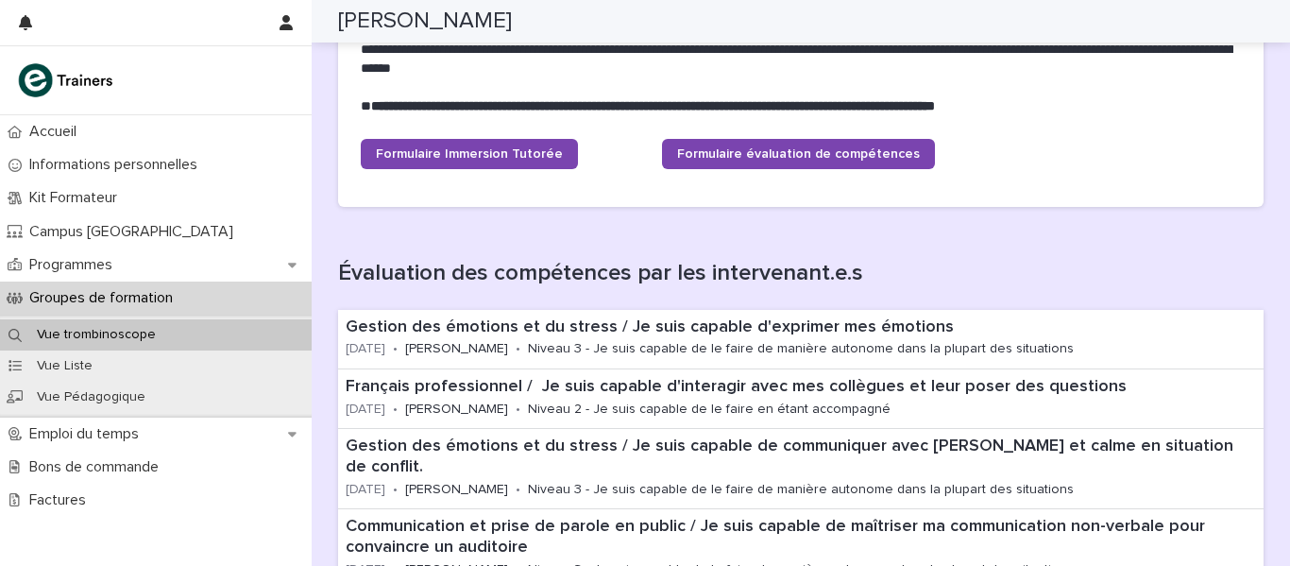
click at [99, 301] on p "Groupes de formation" at bounding box center [105, 298] width 166 height 18
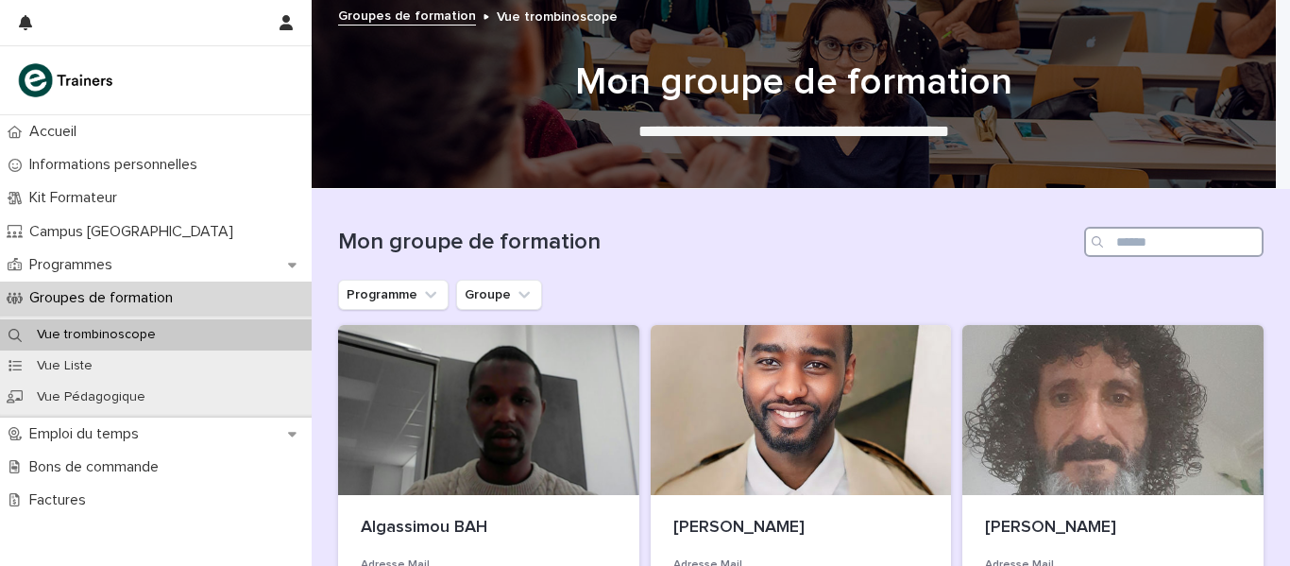
click at [1171, 246] on input "Search" at bounding box center [1173, 242] width 179 height 30
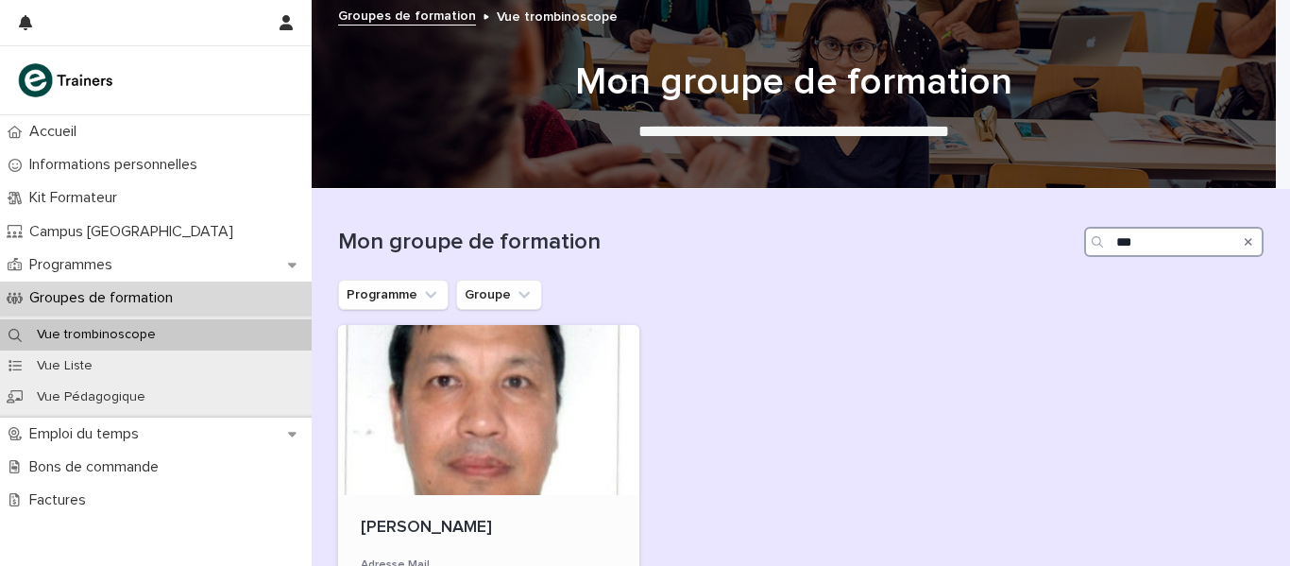
type input "***"
click at [397, 417] on div at bounding box center [488, 410] width 301 height 170
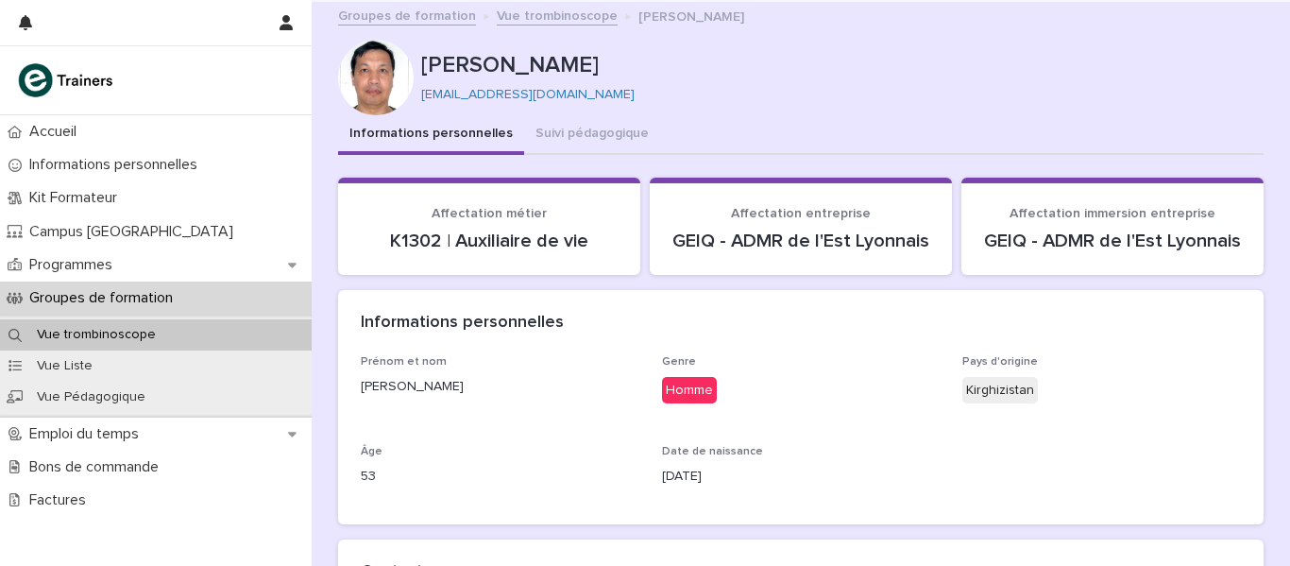
drag, startPoint x: 614, startPoint y: 126, endPoint x: 1143, endPoint y: 68, distance: 532.1
click at [613, 126] on button "Suivi pédagogique" at bounding box center [592, 135] width 136 height 40
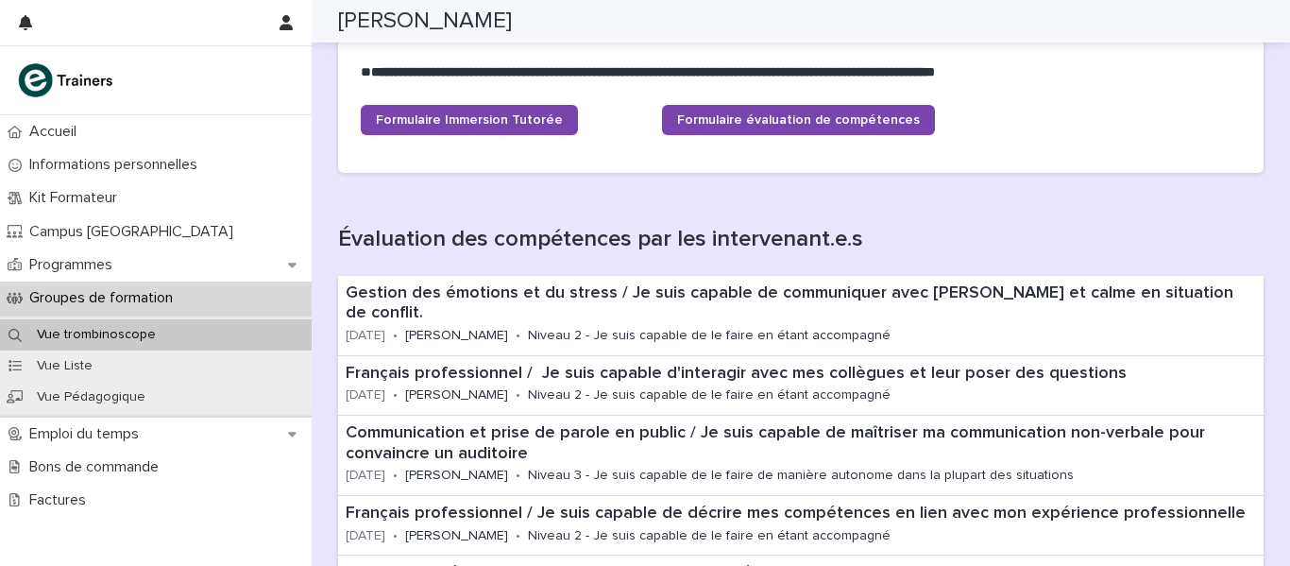
scroll to position [206, 0]
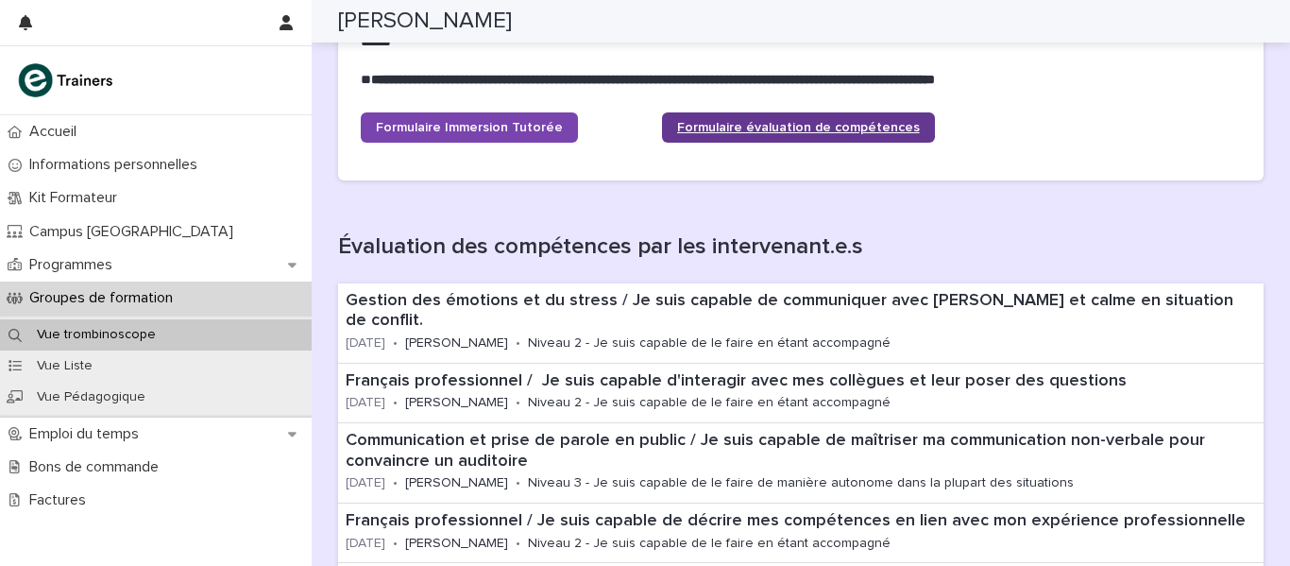
click at [732, 138] on link "Formulaire évaluation de compétences" at bounding box center [798, 127] width 273 height 30
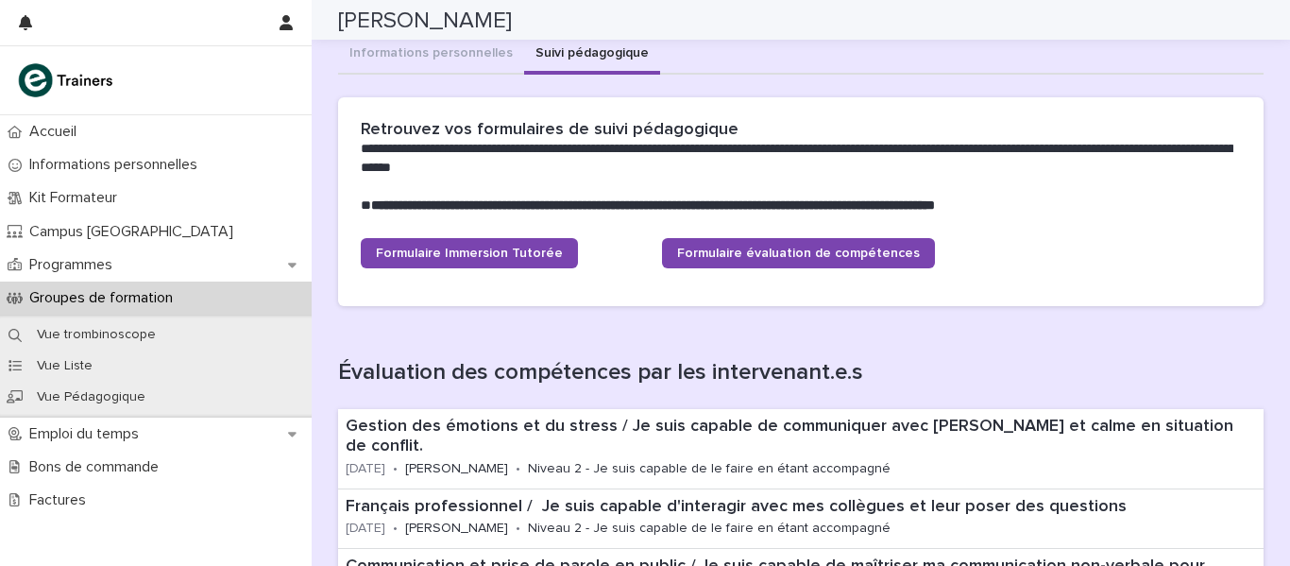
scroll to position [70, 0]
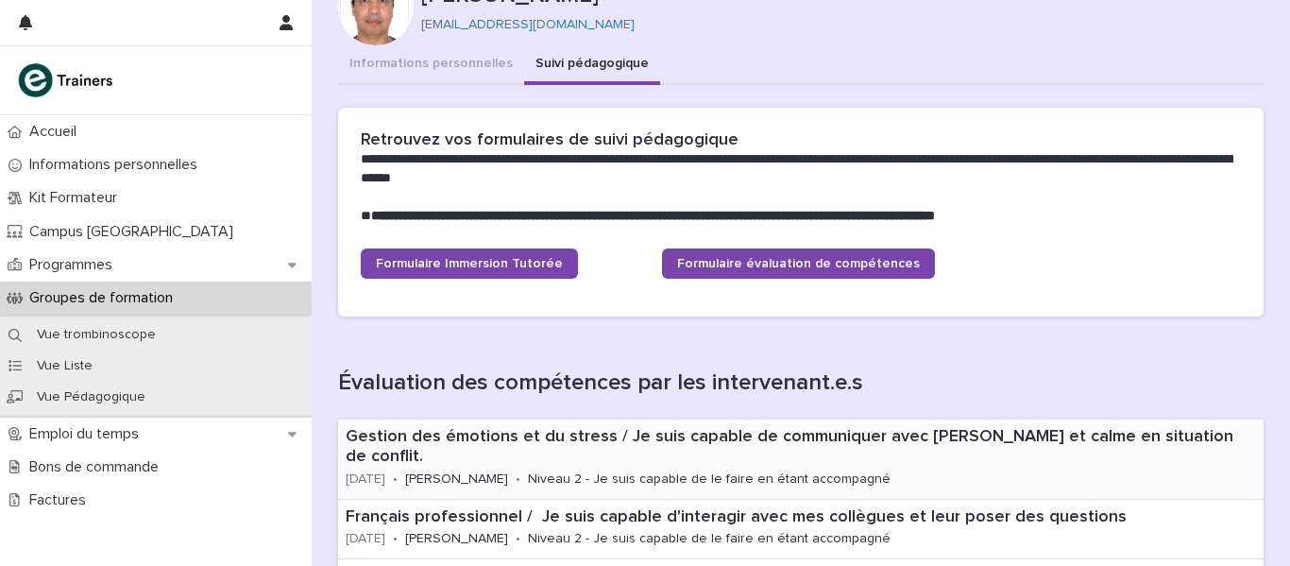
click at [641, 471] on p "Niveau 2 - Je suis capable de le faire en étant accompagné" at bounding box center [709, 479] width 363 height 16
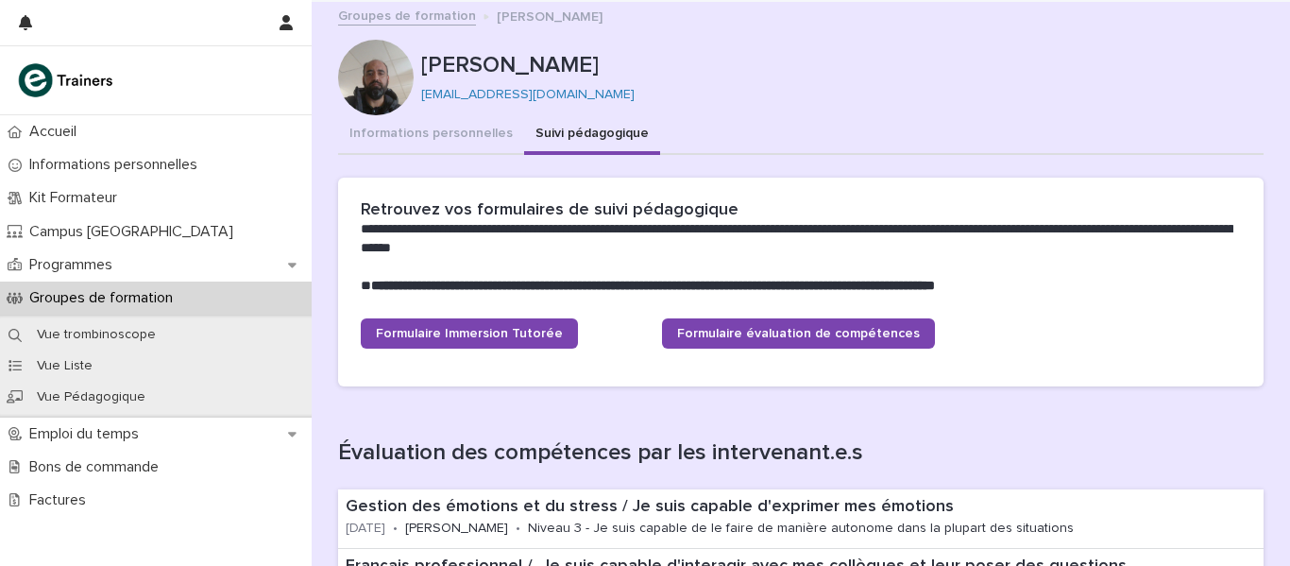
click at [61, 294] on p "Groupes de formation" at bounding box center [105, 298] width 166 height 18
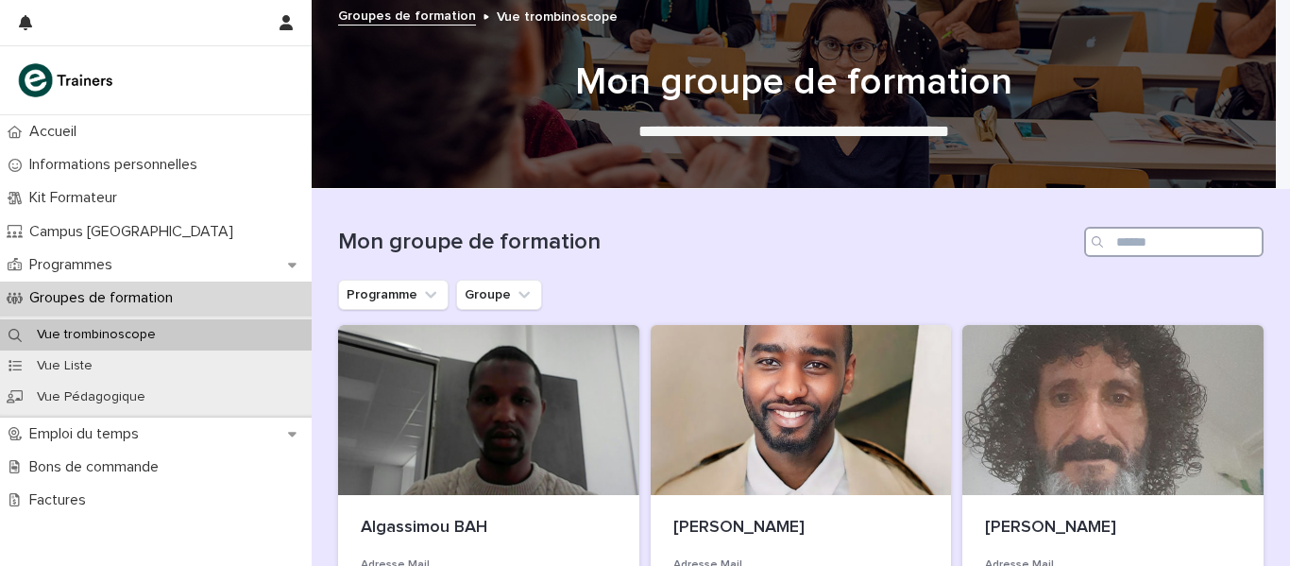
click at [1133, 238] on input "Search" at bounding box center [1173, 242] width 179 height 30
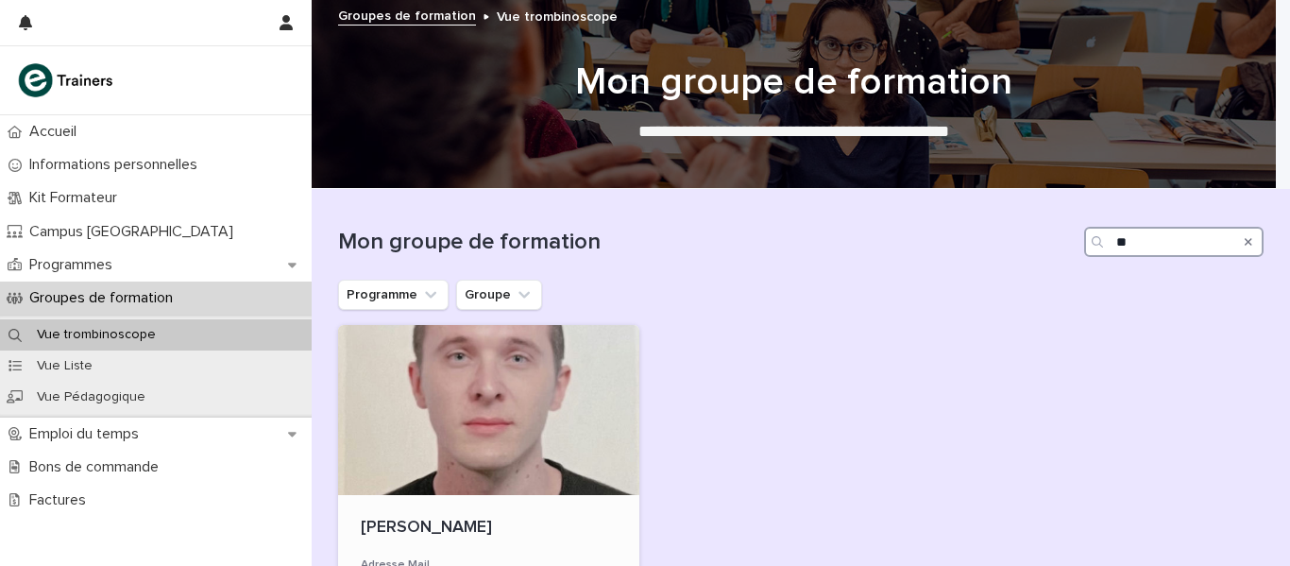
type input "**"
click at [514, 452] on div at bounding box center [488, 410] width 301 height 170
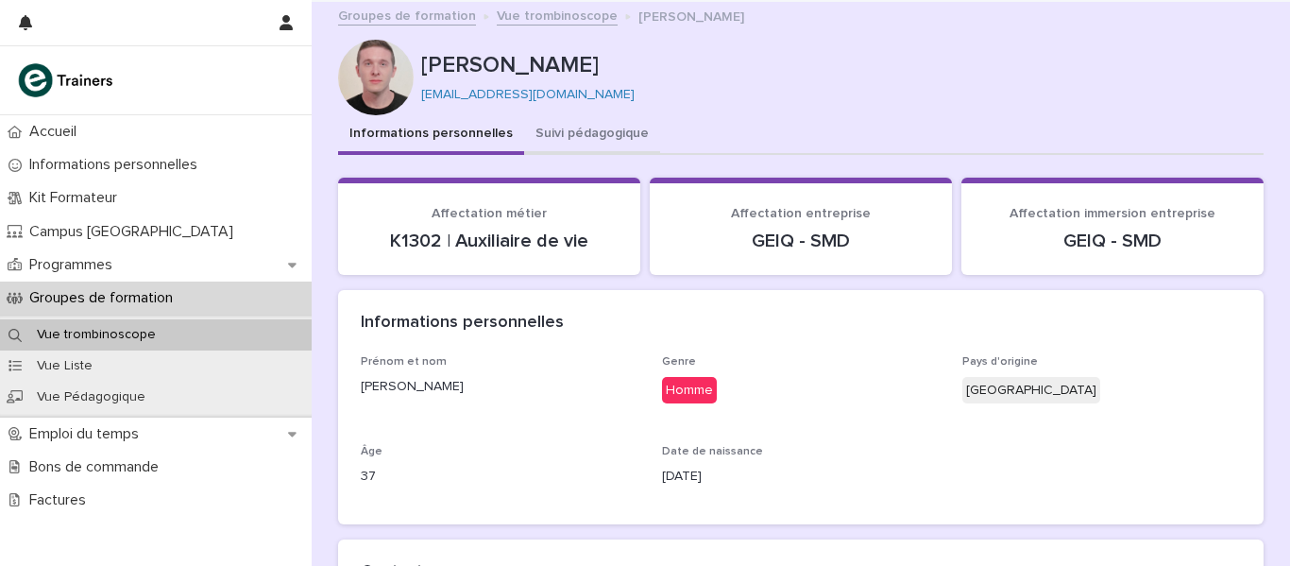
click at [577, 135] on button "Suivi pédagogique" at bounding box center [592, 135] width 136 height 40
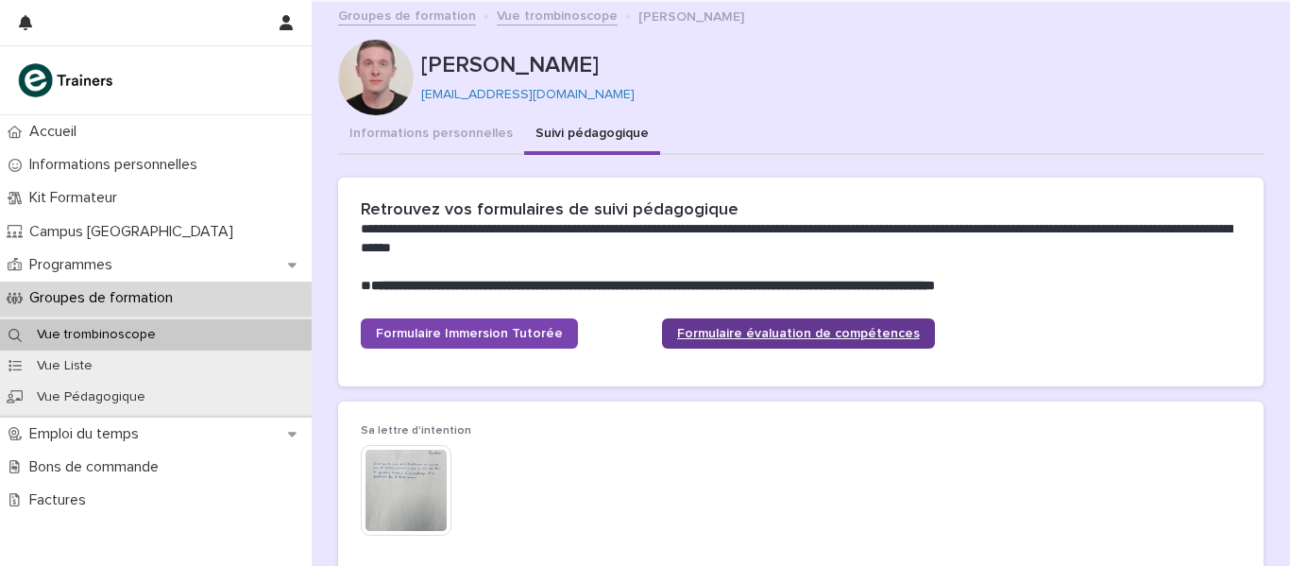
click at [716, 330] on span "Formulaire évaluation de compétences" at bounding box center [798, 333] width 243 height 13
